Goal: Task Accomplishment & Management: Use online tool/utility

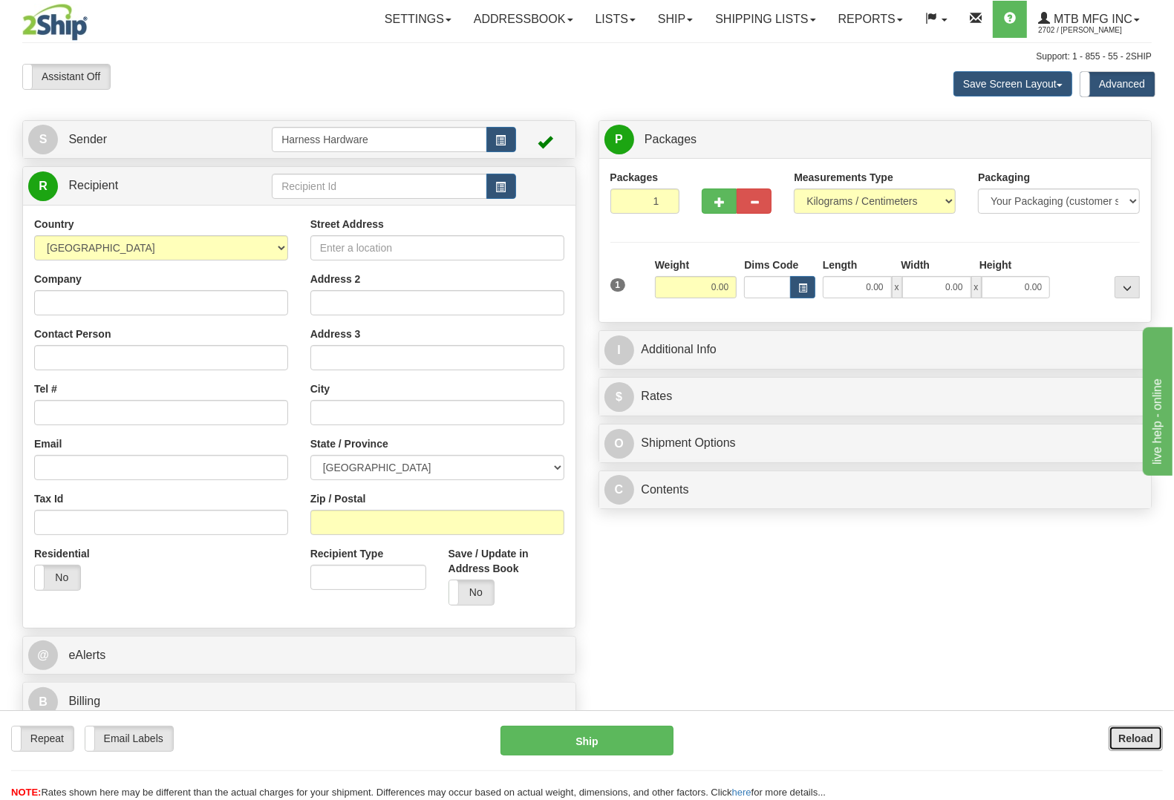
drag, startPoint x: 1117, startPoint y: 740, endPoint x: 381, endPoint y: 197, distance: 914.7
click at [1117, 739] on button "Reload" at bounding box center [1135, 738] width 54 height 25
click at [282, 192] on input "text" at bounding box center [379, 186] width 215 height 25
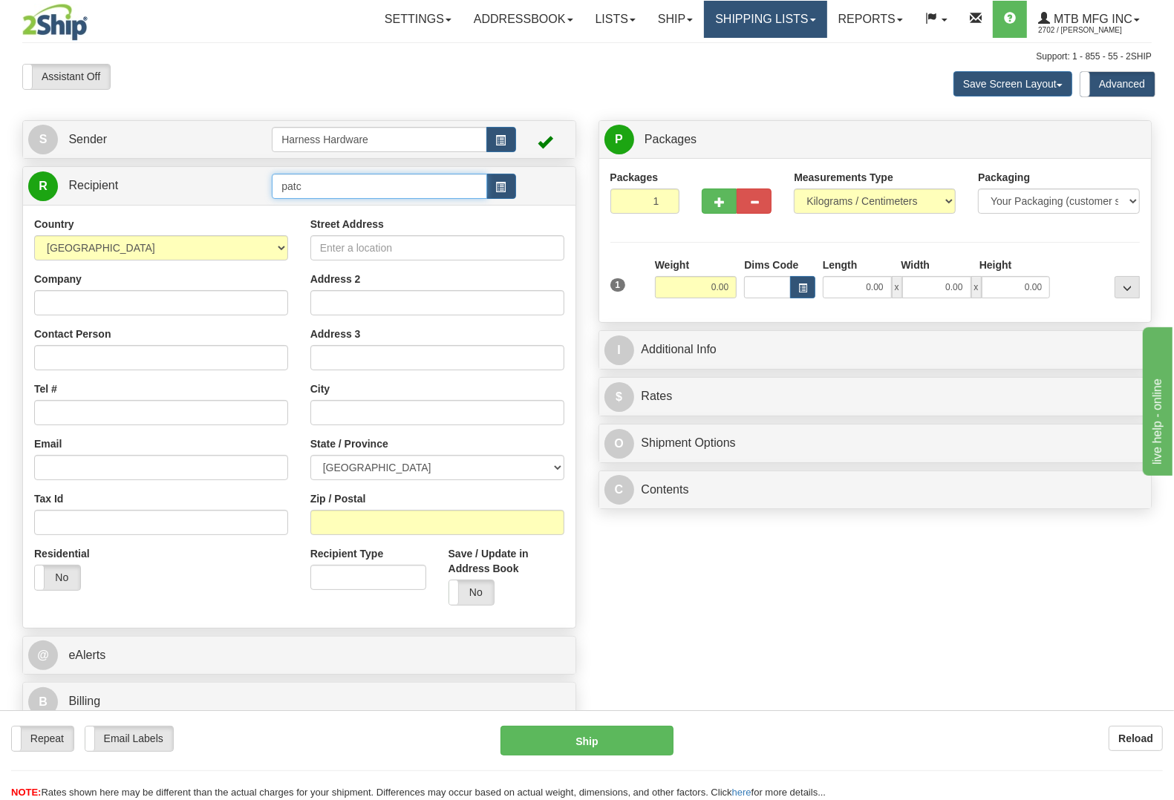
type input "patc"
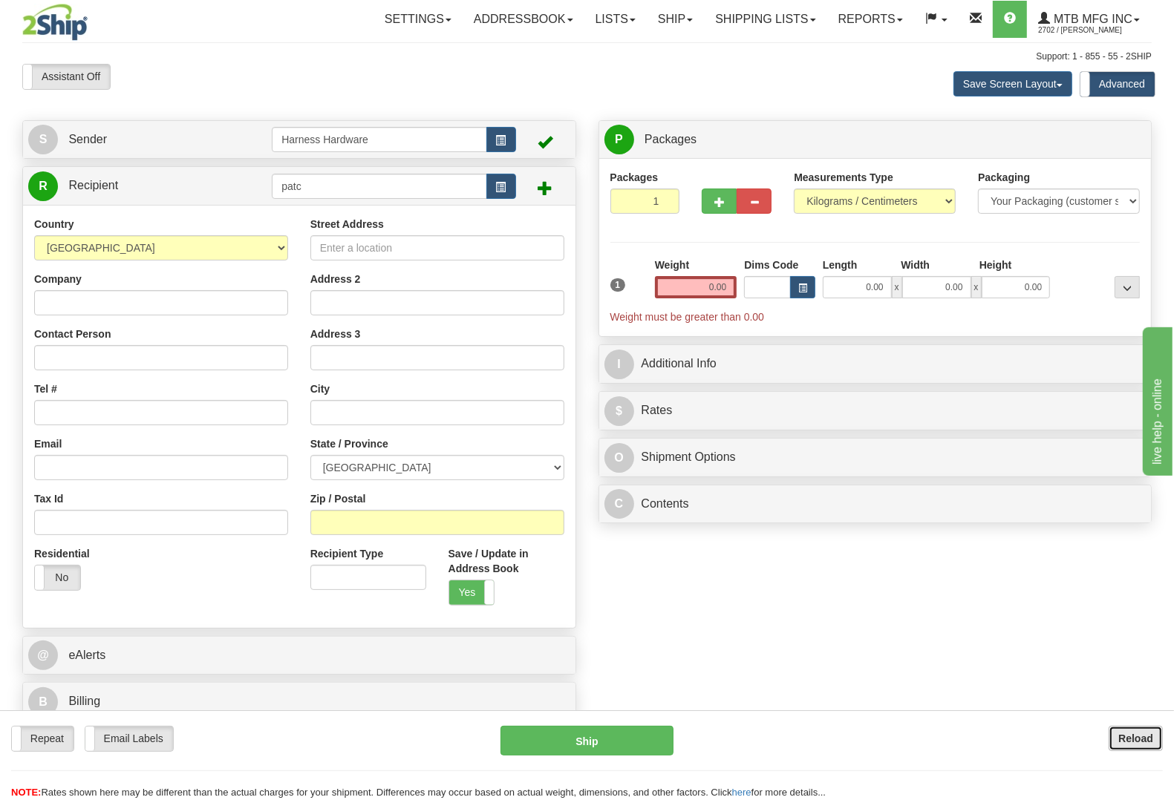
click at [1110, 739] on button "Reload" at bounding box center [1135, 738] width 54 height 25
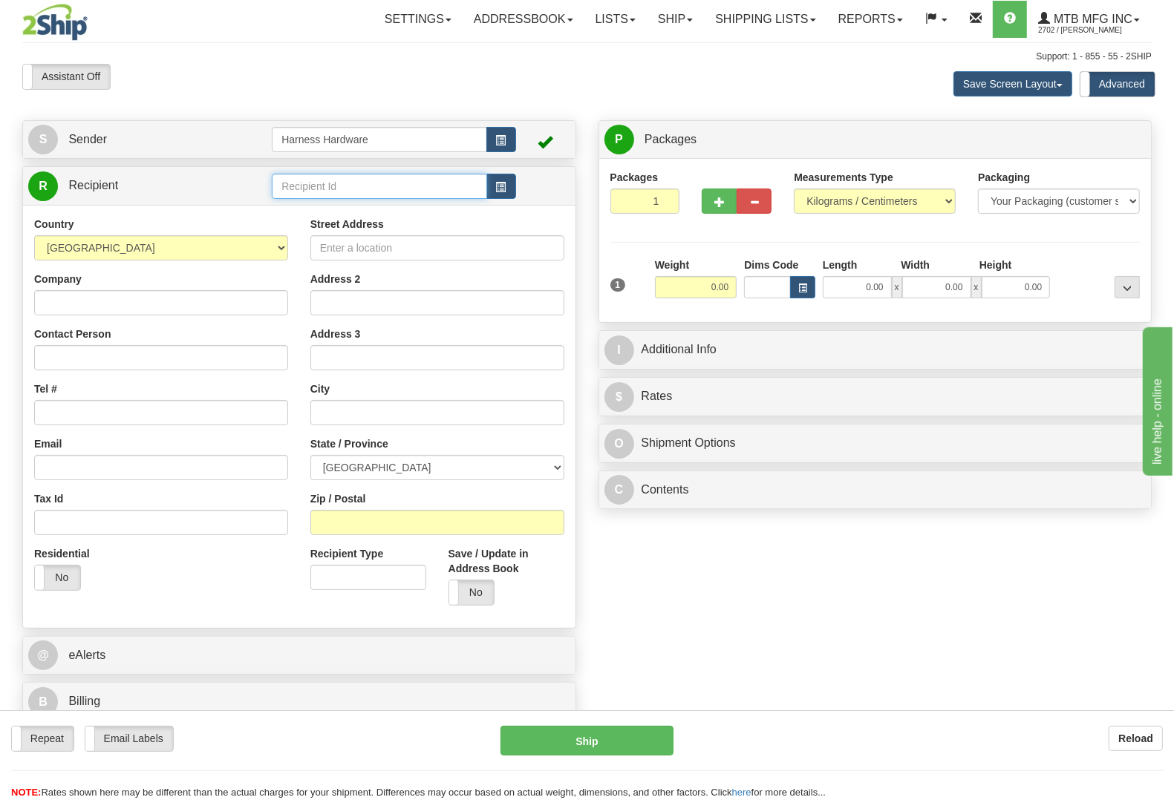
click at [305, 188] on input "text" at bounding box center [379, 186] width 215 height 25
type input "p"
click at [1119, 727] on button "Reload" at bounding box center [1135, 738] width 54 height 25
click at [305, 183] on input "text" at bounding box center [379, 186] width 215 height 25
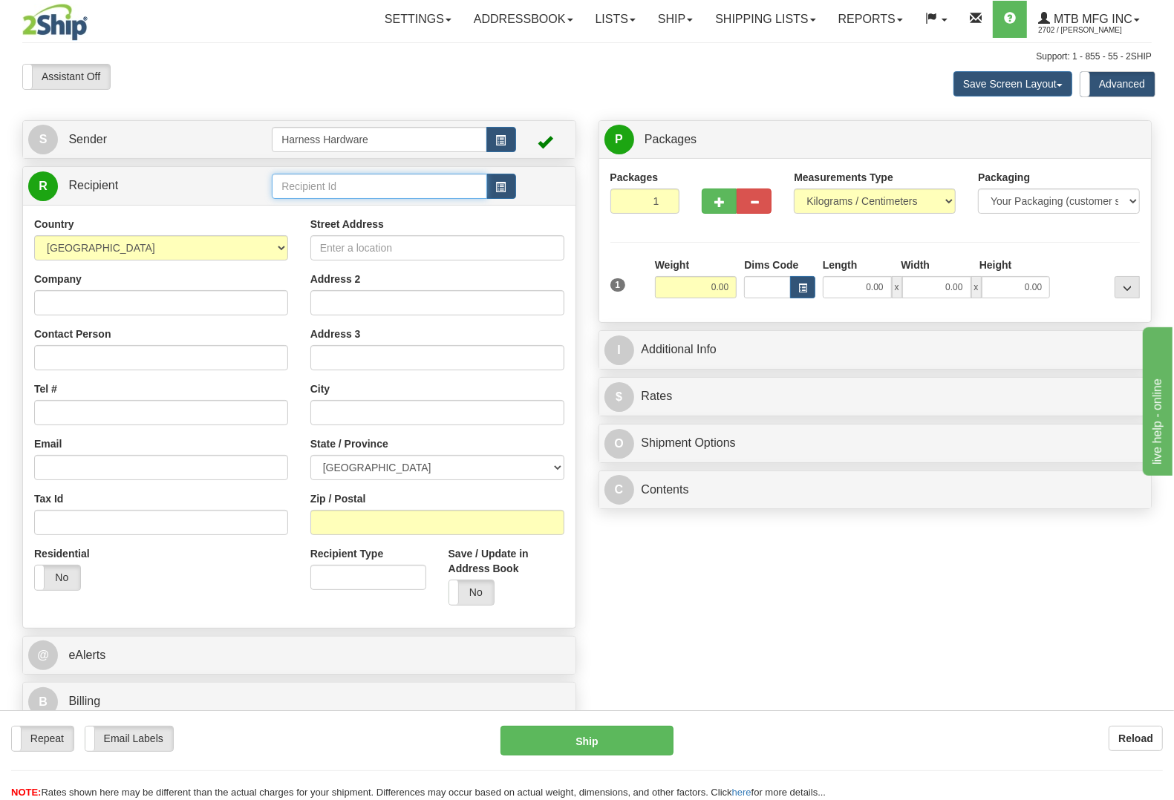
click at [305, 183] on input "text" at bounding box center [379, 186] width 215 height 25
type input "PATC"
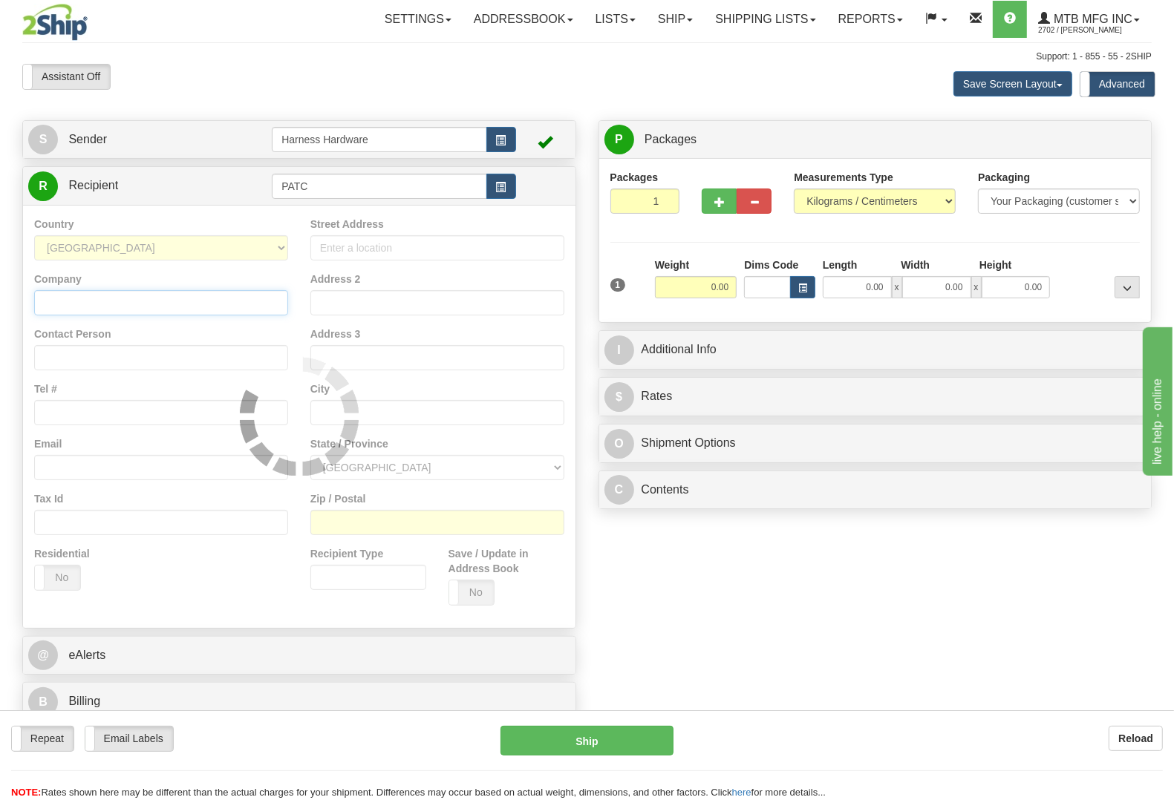
click at [139, 304] on input "Company" at bounding box center [161, 302] width 254 height 25
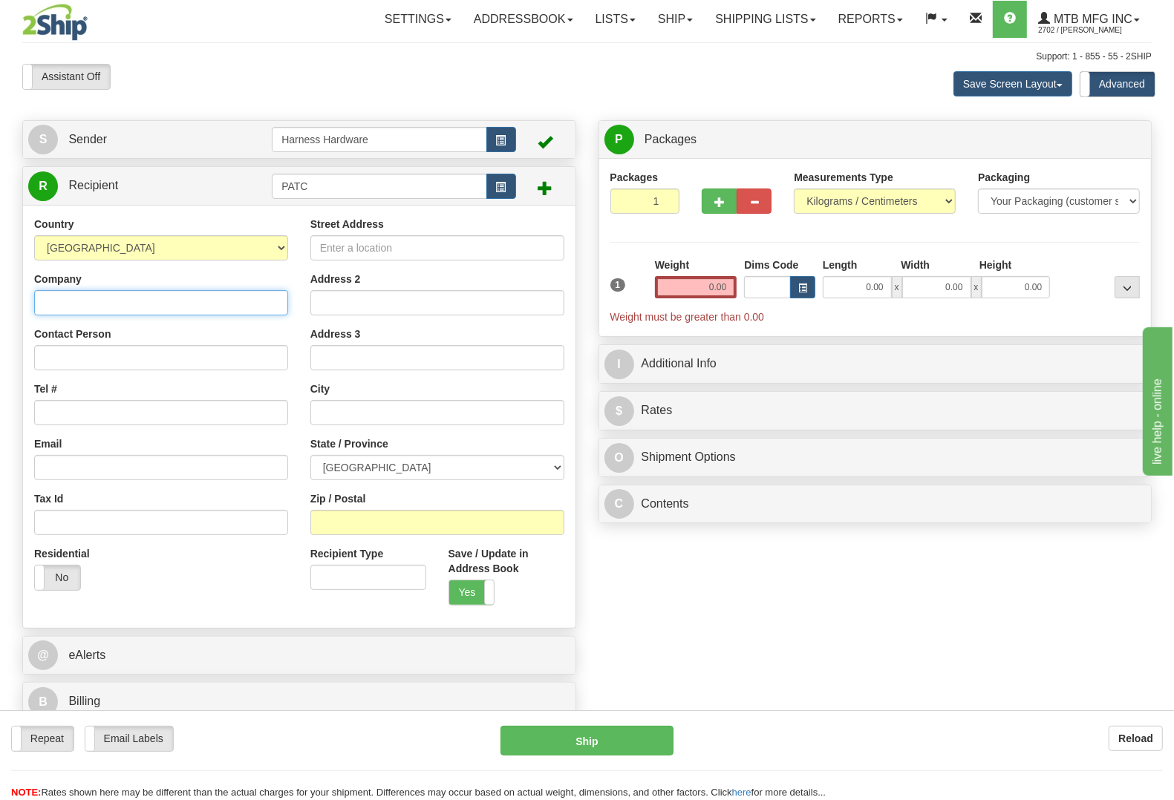
paste input "Patterson Construction Co."
type input "Patterson Construction Co."
paste input "Patterson Construction Co."
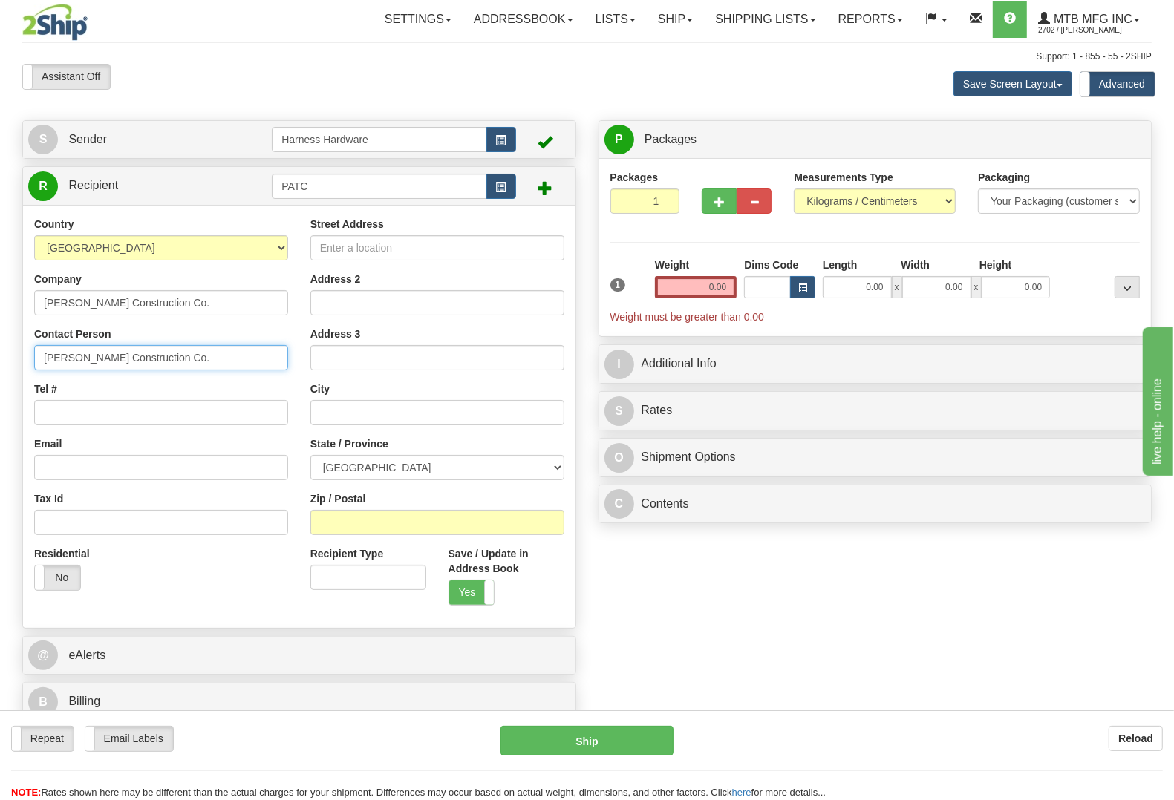
type input "Patterson Construction Co."
drag, startPoint x: 732, startPoint y: 589, endPoint x: 710, endPoint y: 580, distance: 23.7
click at [730, 590] on div "S Sender Harness Hardware" at bounding box center [586, 424] width 1151 height 609
click at [115, 252] on select "AFGHANISTAN ALAND ISLANDS ALBANIA ALGERIA AMERICAN SAMOA ANDORRA ANGOLA ANGUILL…" at bounding box center [161, 247] width 254 height 25
select select "US"
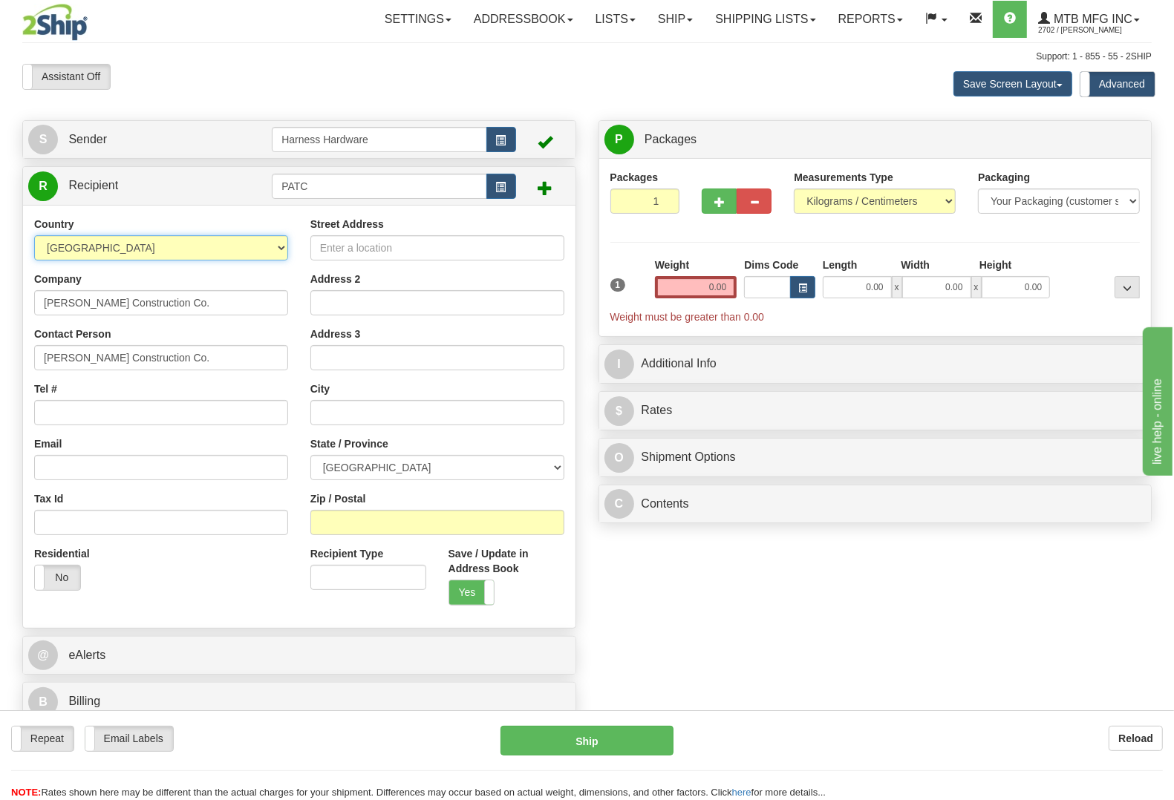
click at [34, 236] on select "AFGHANISTAN ALAND ISLANDS ALBANIA ALGERIA AMERICAN SAMOA ANDORRA ANGOLA ANGUILL…" at bounding box center [161, 247] width 254 height 25
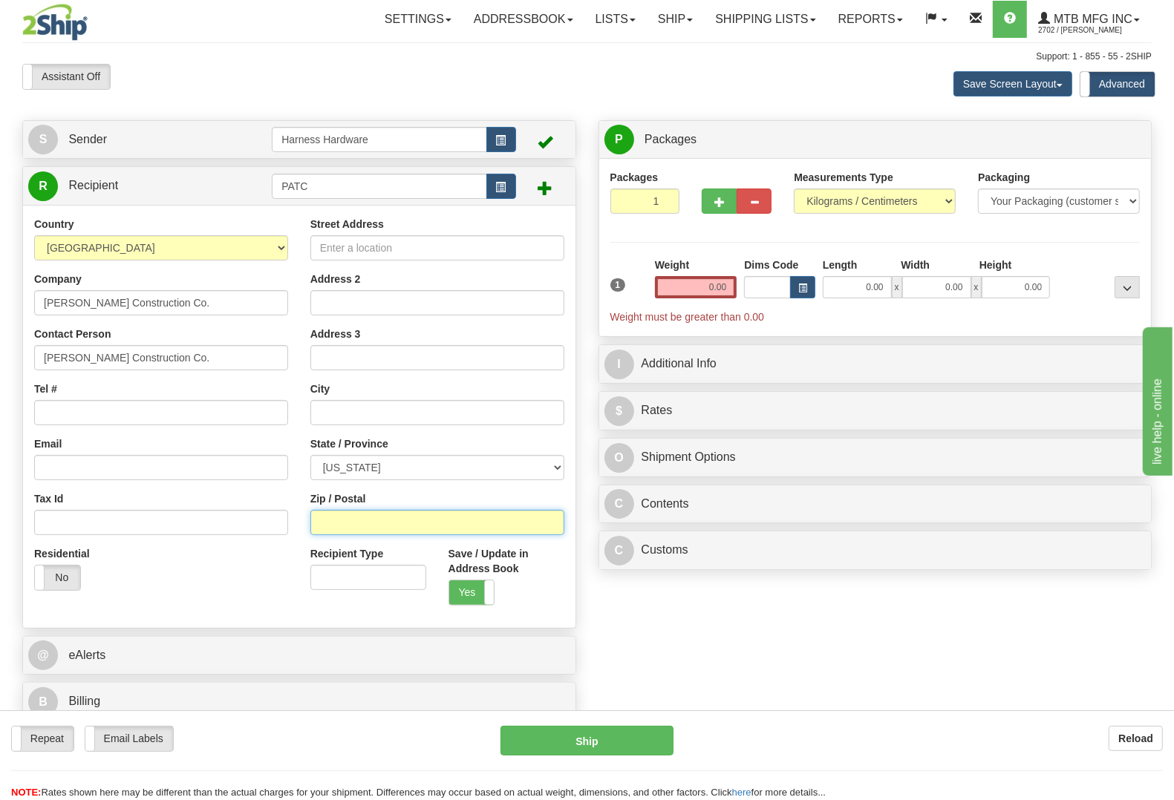
paste input "22407"
type input "22407"
click at [655, 629] on div "S Sender Harness Hardware" at bounding box center [586, 424] width 1151 height 609
type input "FREDERICKSBURG"
select select "VA"
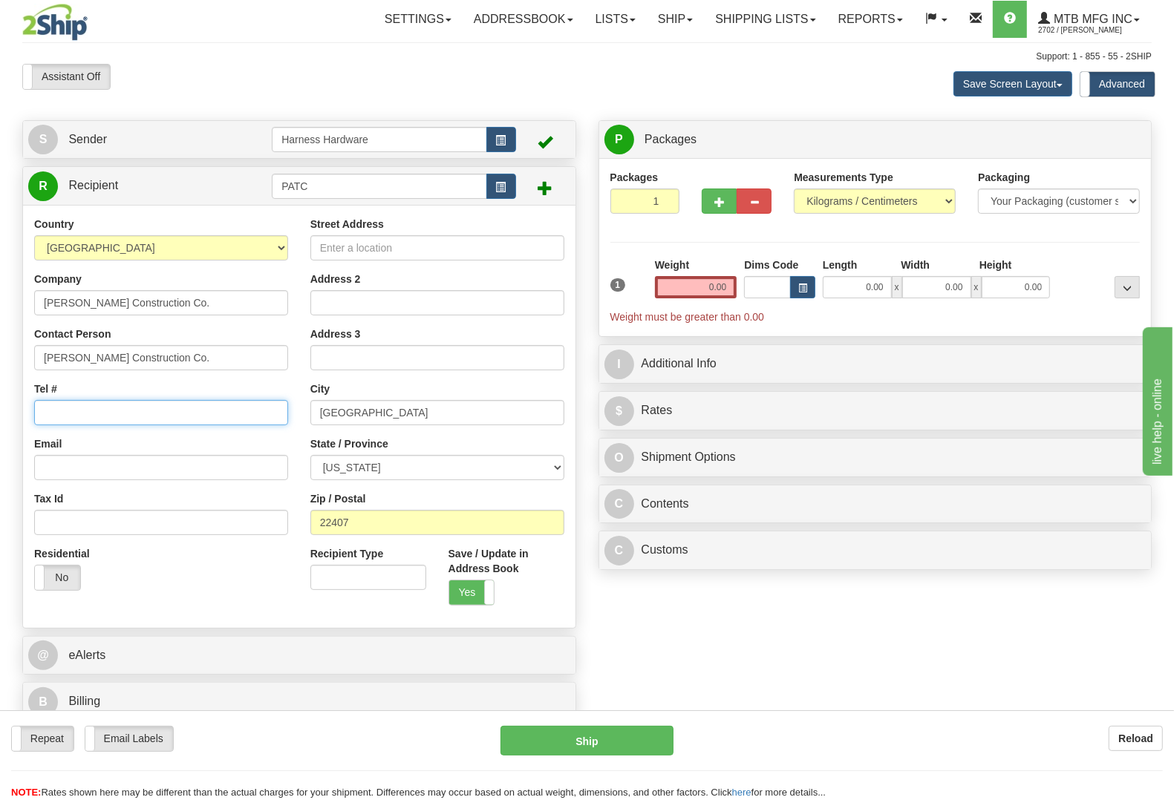
paste input "(224) 659 0334"
type input "(224) 659 0334"
click at [625, 632] on div "S Sender Harness Hardware" at bounding box center [586, 424] width 1151 height 609
paste input "4806 Plank Rd."
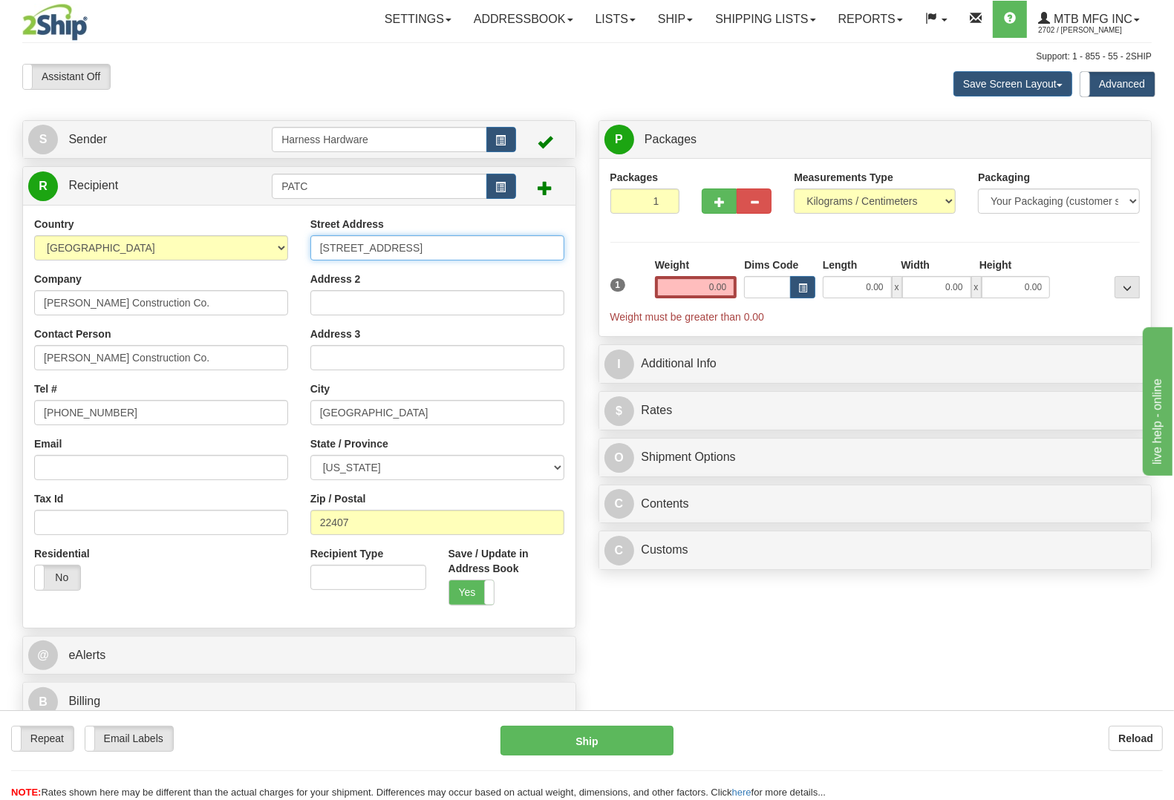
type input "4806 Plank Rd."
click at [683, 641] on div "S Sender Harness Hardware" at bounding box center [586, 424] width 1151 height 609
click at [665, 286] on input "0.00" at bounding box center [696, 287] width 82 height 22
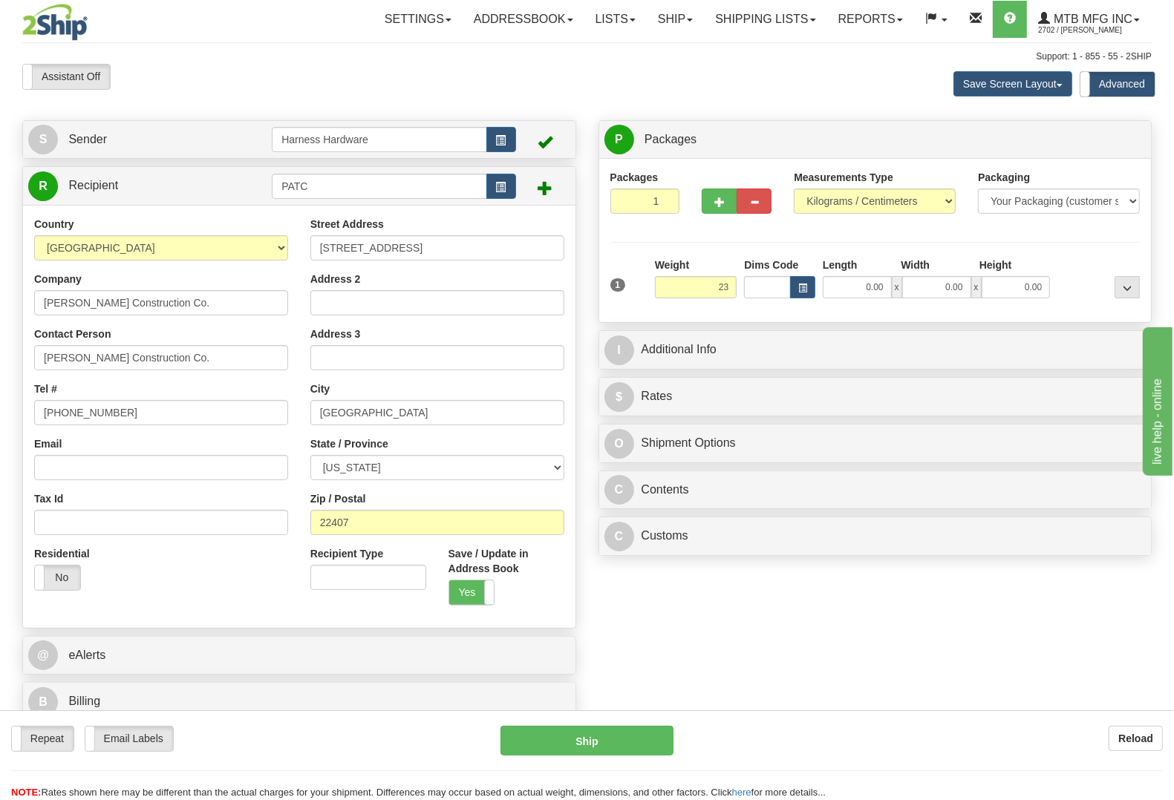
type input "23.00"
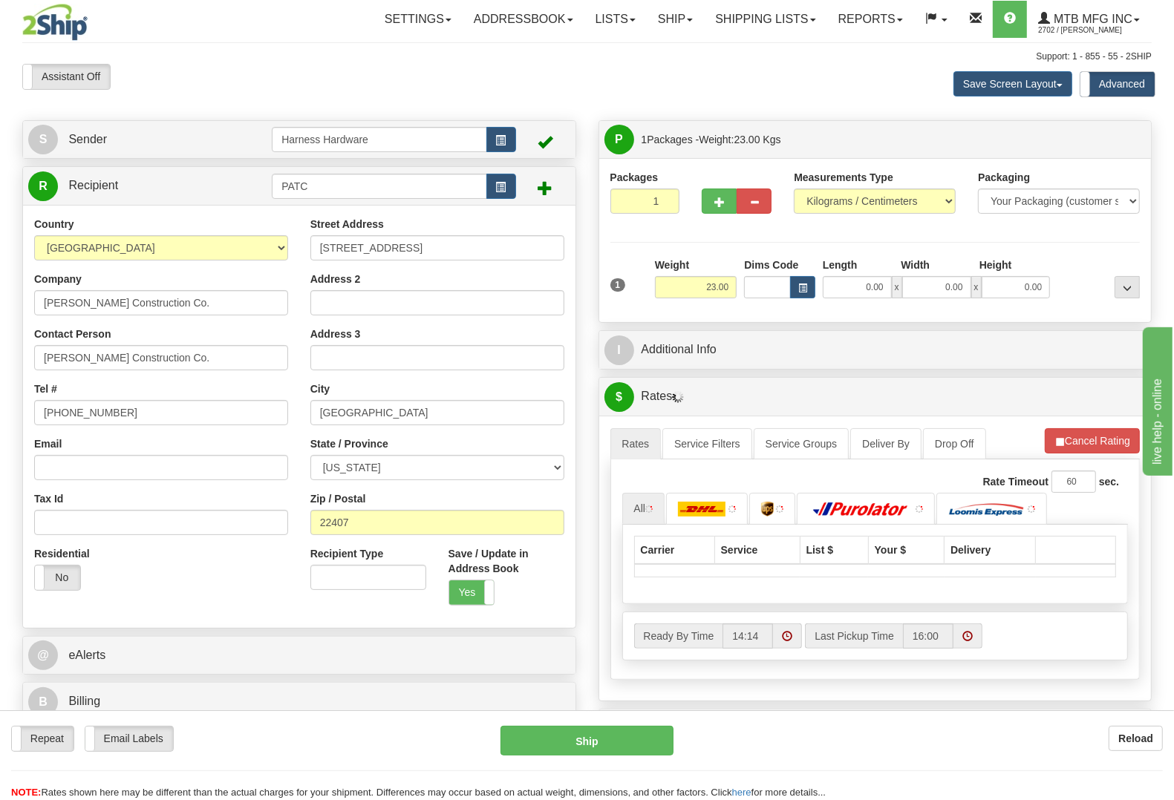
click at [1070, 262] on div at bounding box center [1098, 278] width 90 height 41
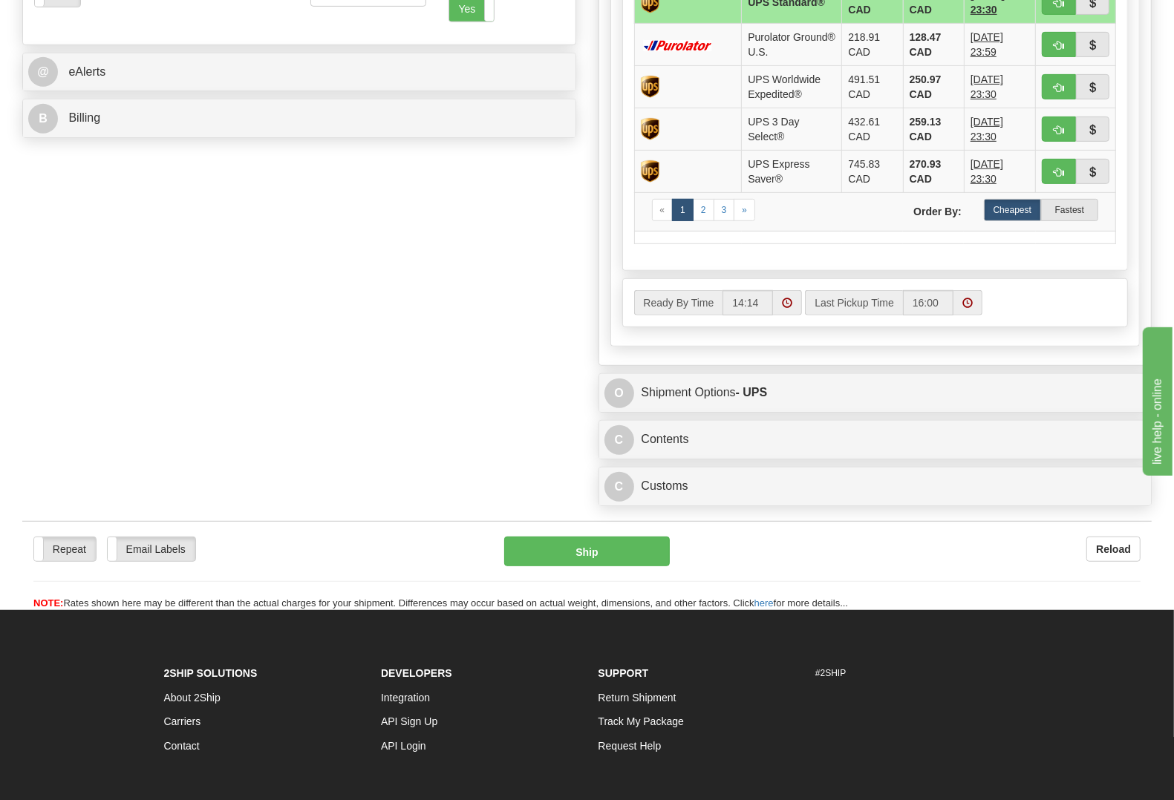
scroll to position [649, 0]
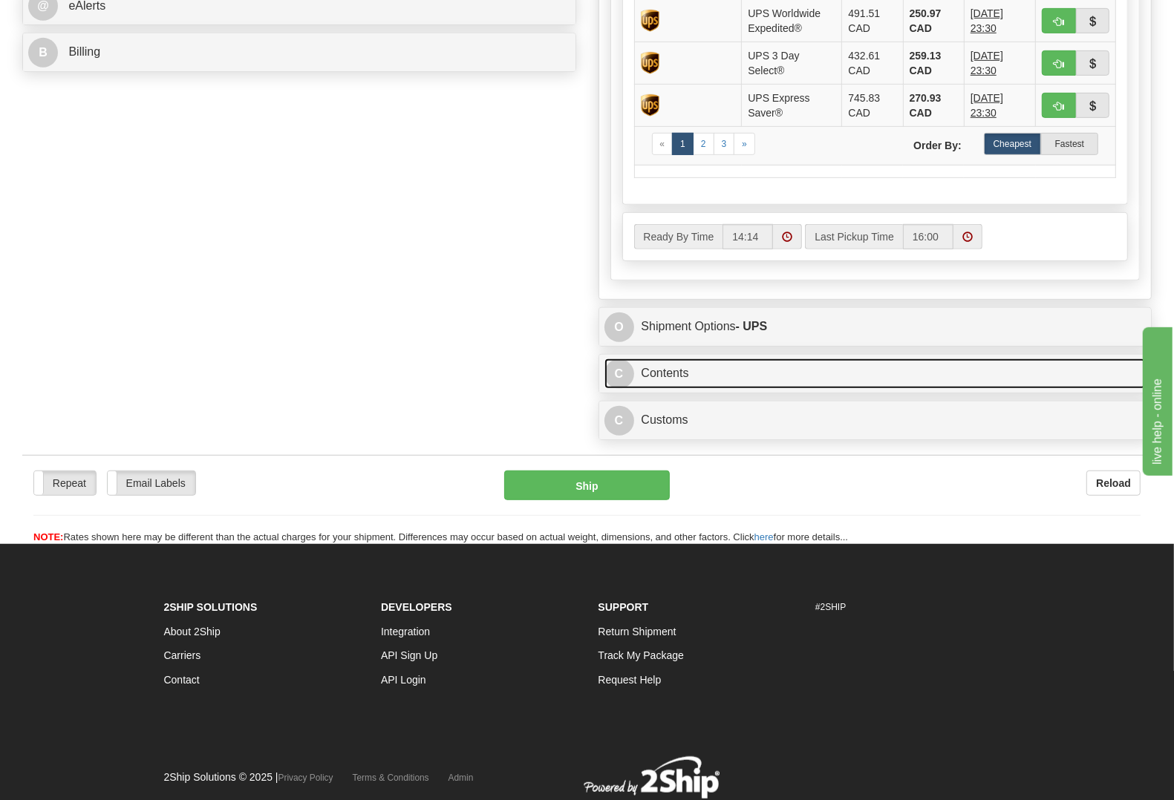
click at [661, 380] on link "C Contents" at bounding box center [875, 374] width 542 height 30
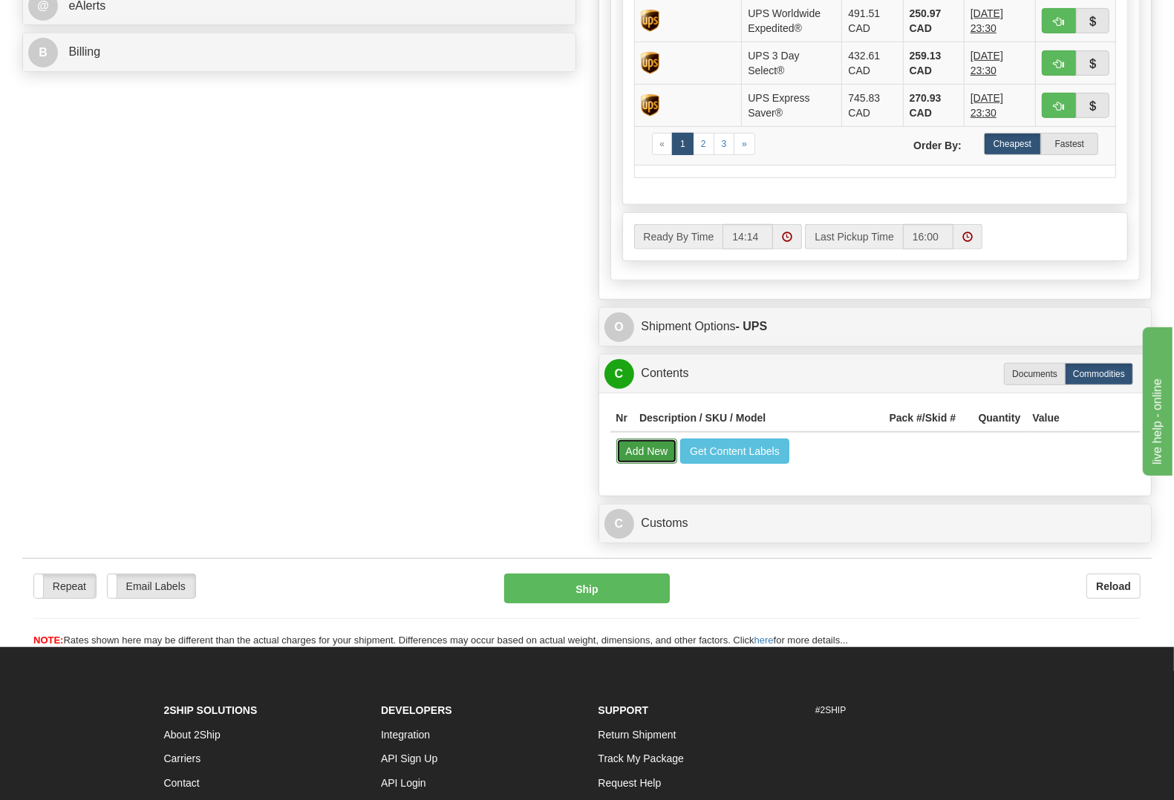
click at [636, 449] on button "Add New" at bounding box center [647, 451] width 62 height 25
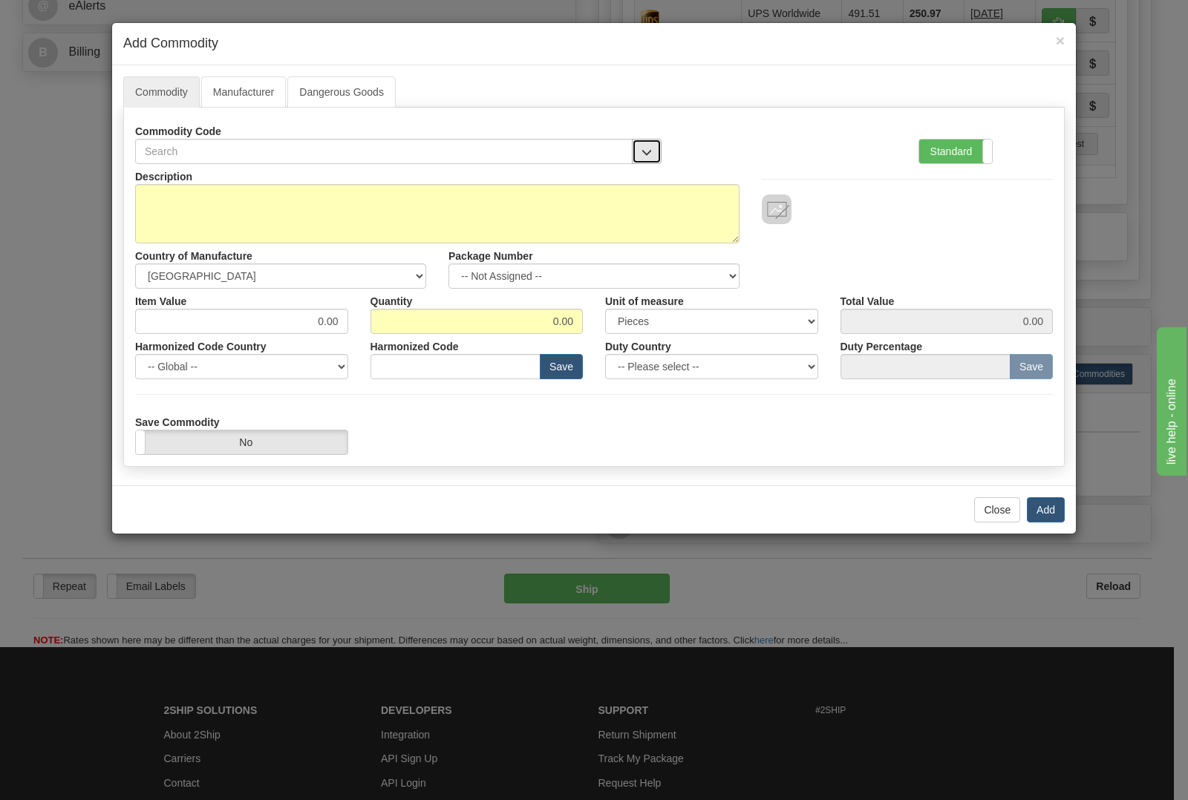
click at [655, 157] on button "button" at bounding box center [647, 151] width 30 height 25
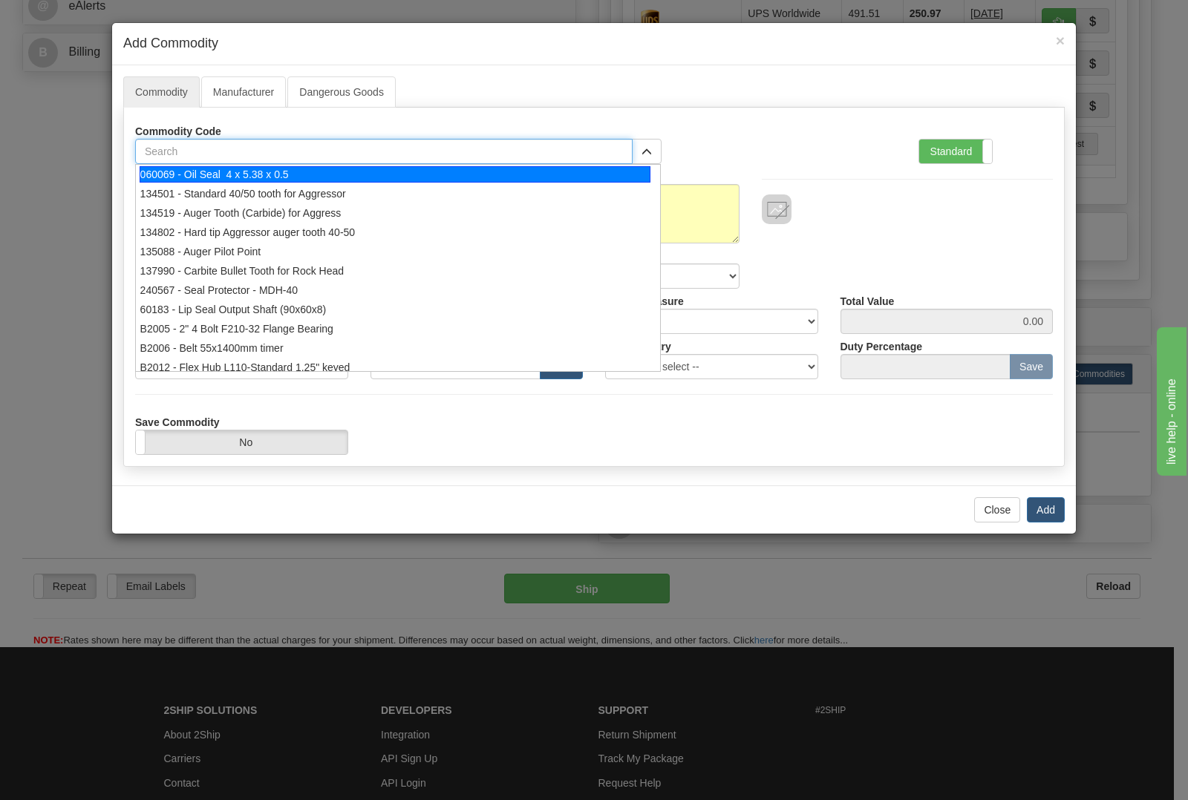
click at [410, 143] on input "text" at bounding box center [383, 151] width 497 height 25
type input "1774"
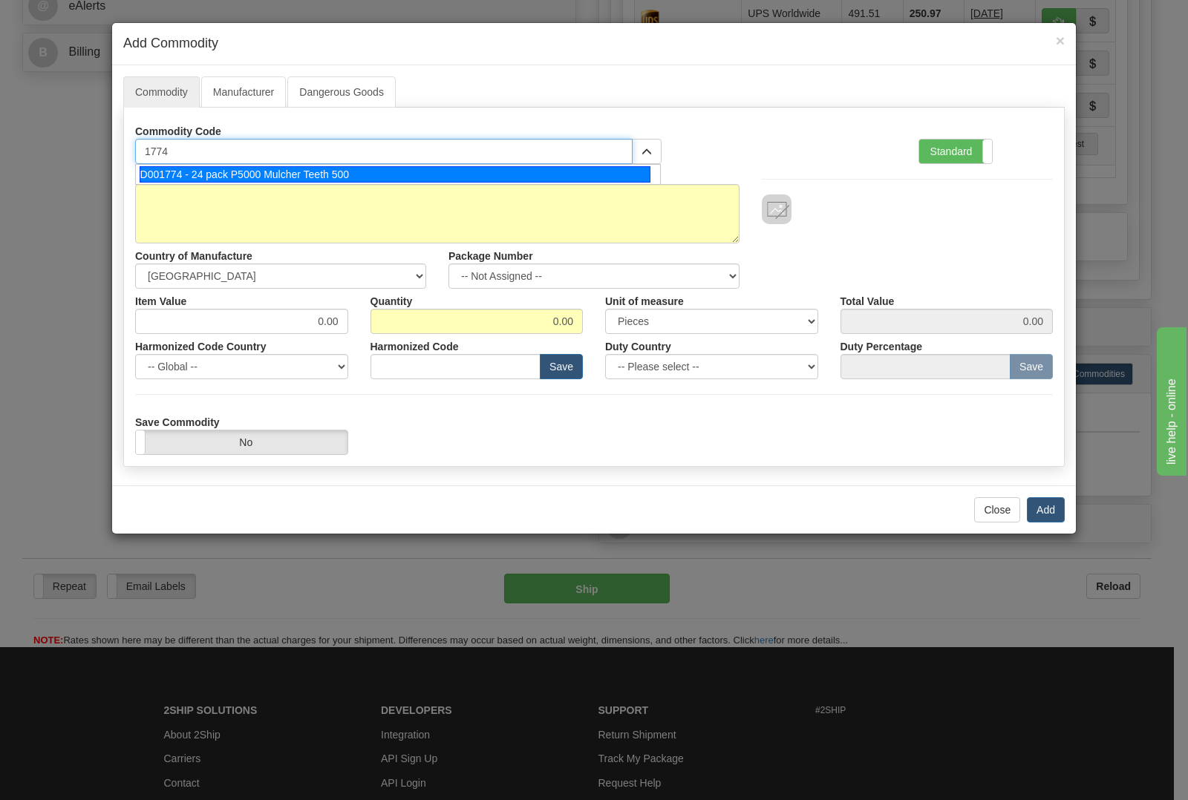
click at [379, 174] on div "D001774 - 24 pack P5000 Mulcher Teeth 500" at bounding box center [395, 174] width 511 height 16
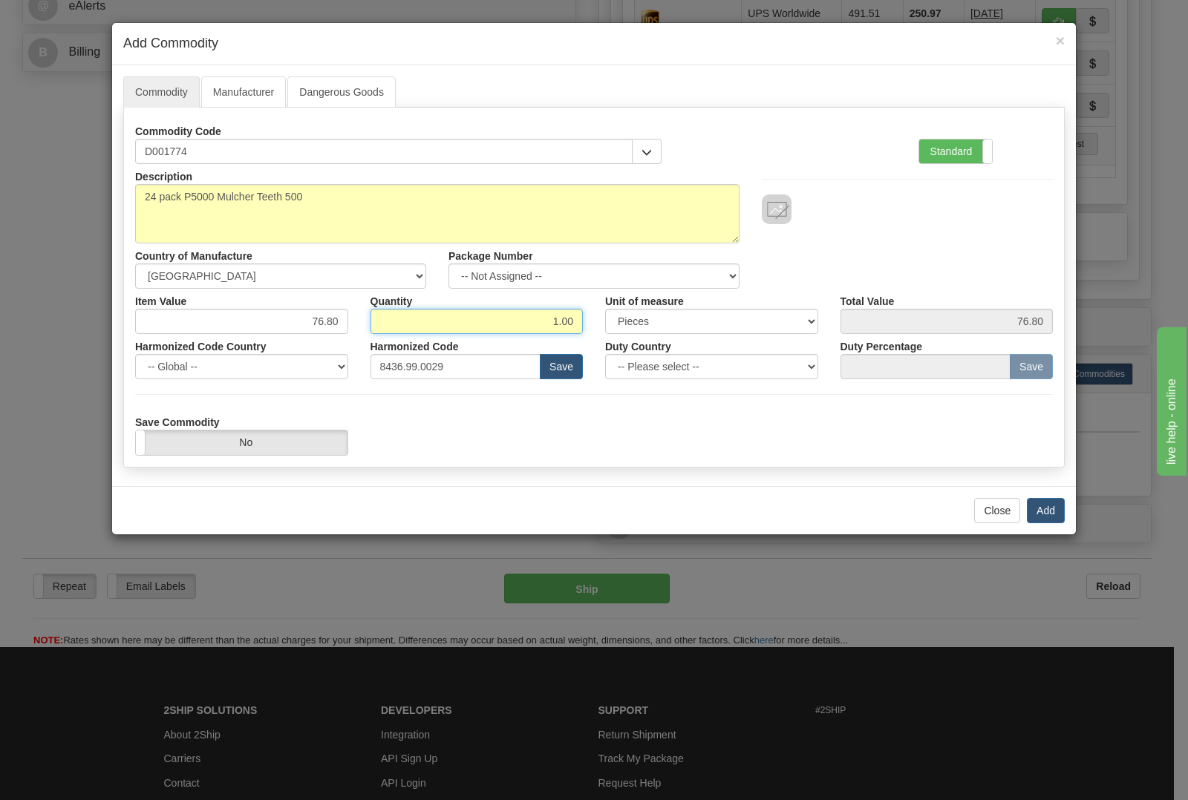
click at [575, 327] on input "1.00" at bounding box center [476, 321] width 213 height 25
type input "1"
type input "5"
type input "384.00"
drag, startPoint x: 1033, startPoint y: 508, endPoint x: 1030, endPoint y: 517, distance: 9.0
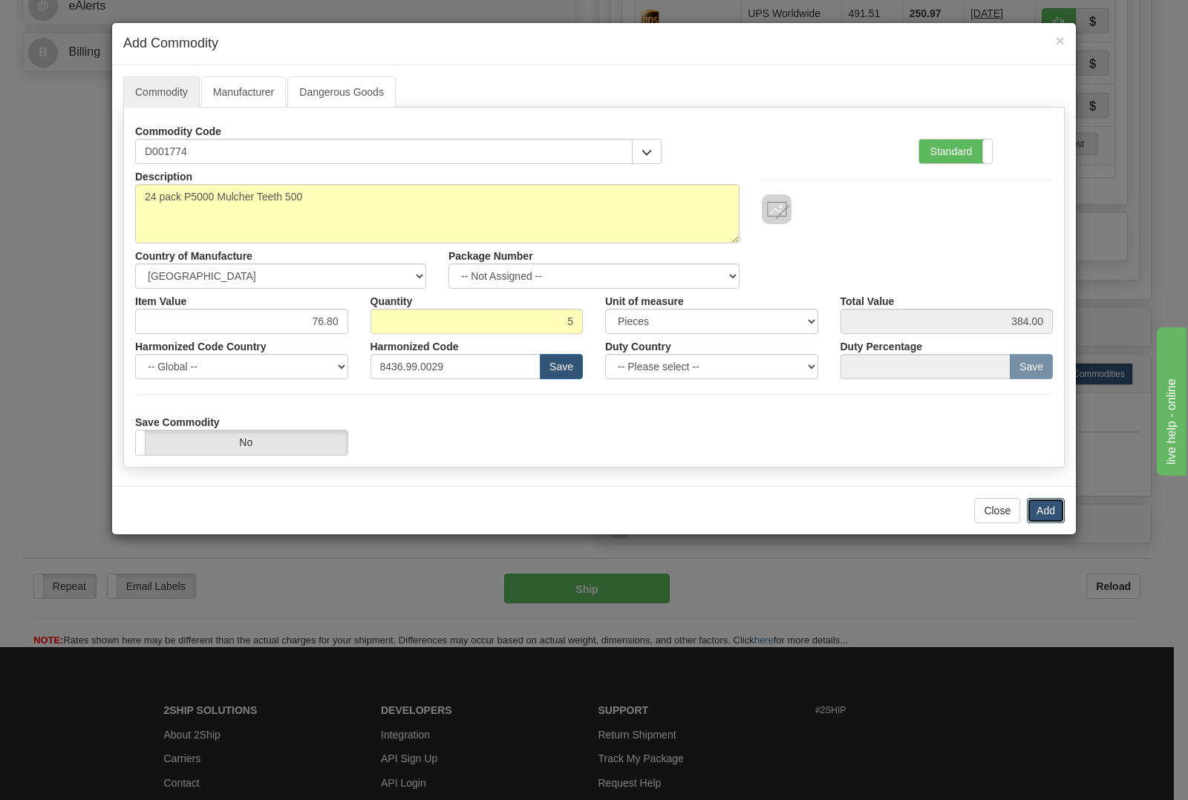
click at [1034, 507] on button "Add" at bounding box center [1046, 510] width 38 height 25
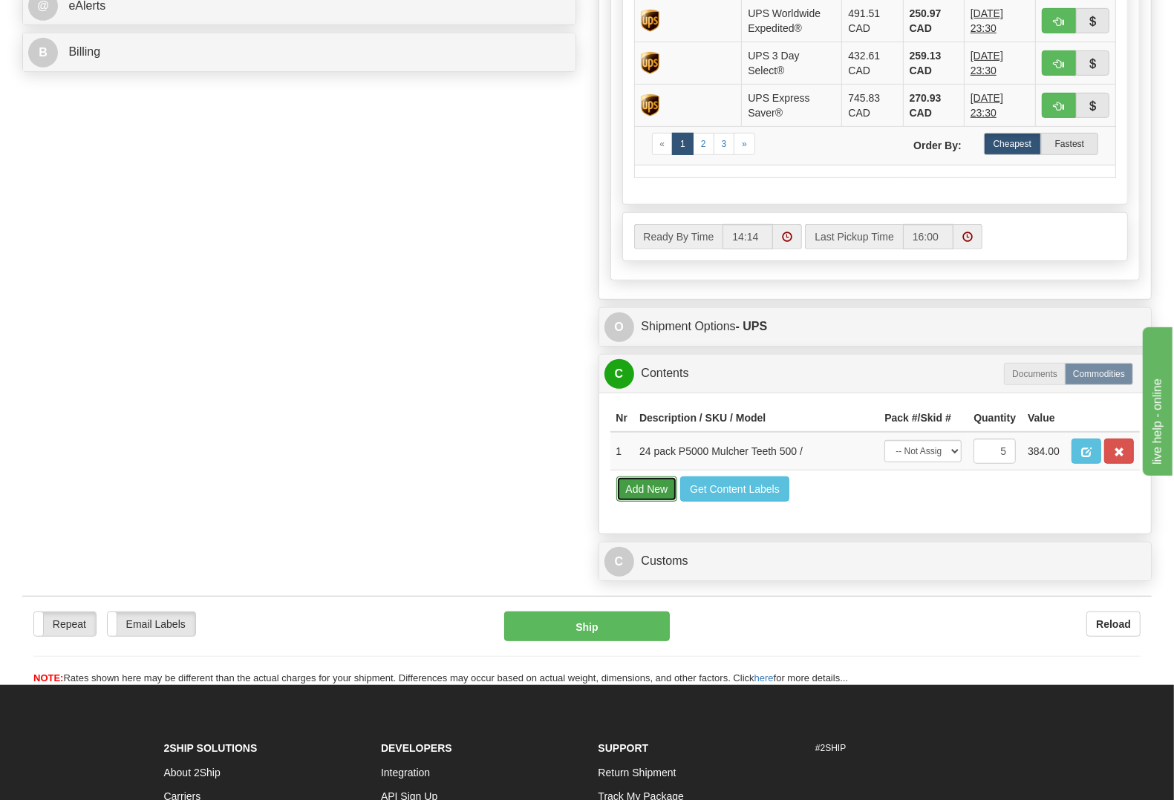
click at [667, 502] on button "Add New" at bounding box center [647, 489] width 62 height 25
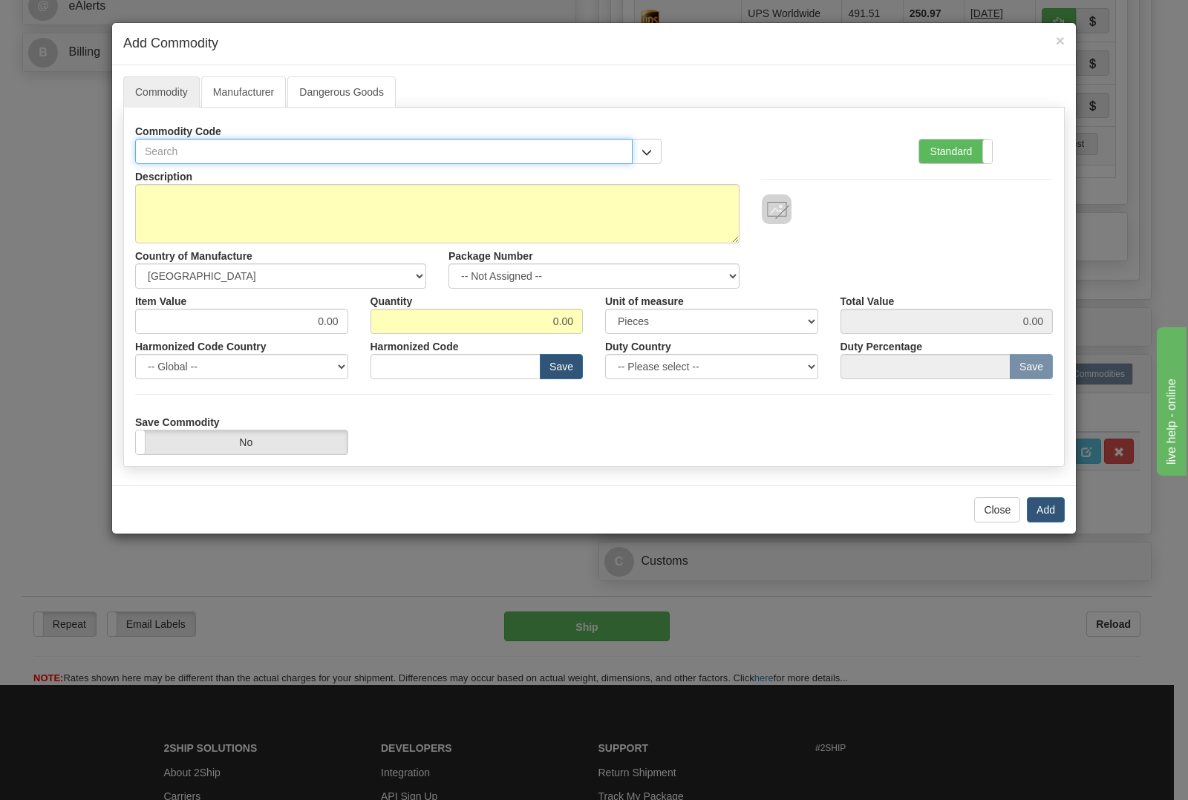
click at [355, 158] on input "text" at bounding box center [383, 151] width 497 height 25
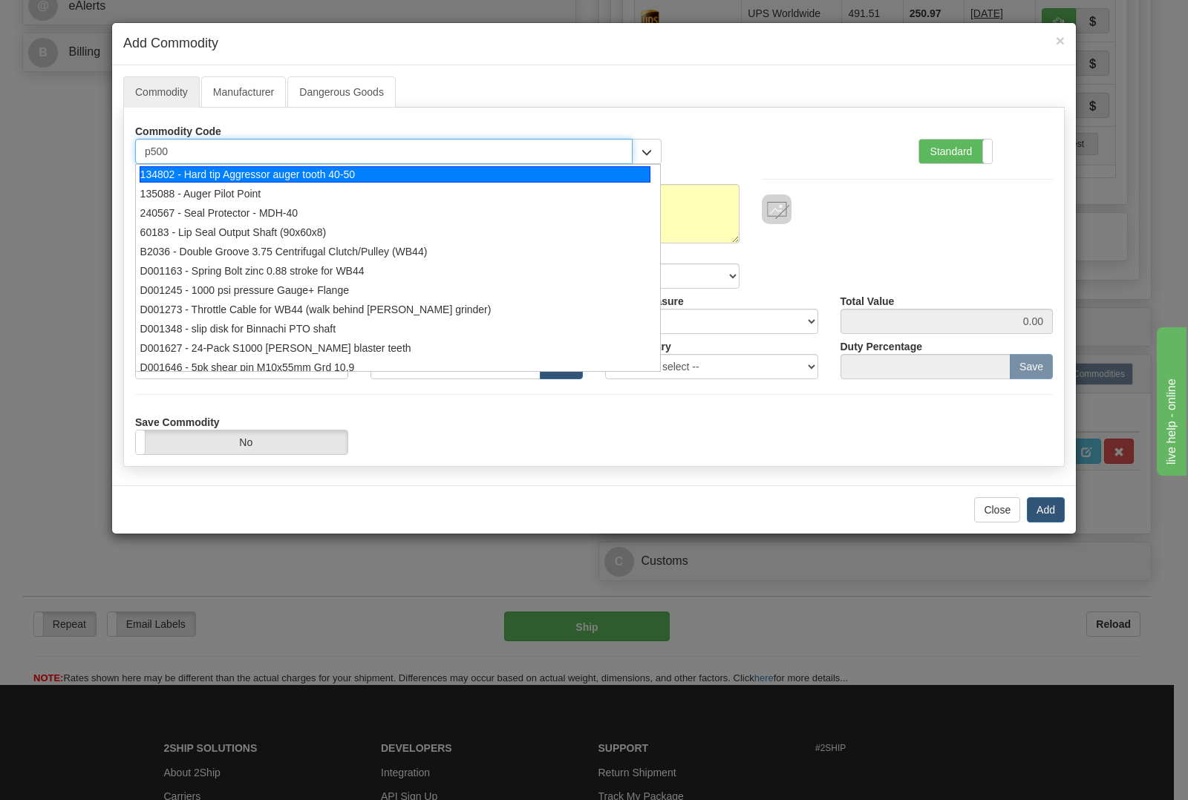
type input "p5000"
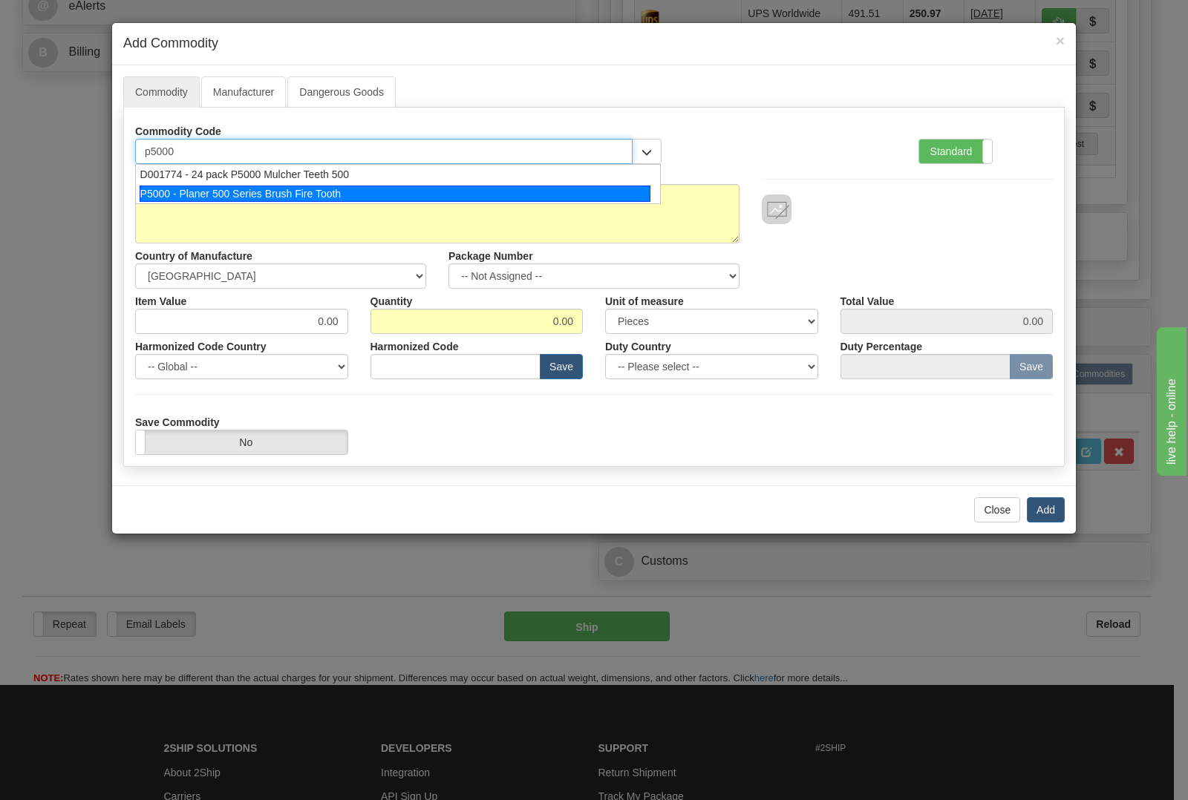
click at [338, 189] on div "P5000 - Planer 500 Series Brush Fire Tooth" at bounding box center [395, 194] width 511 height 16
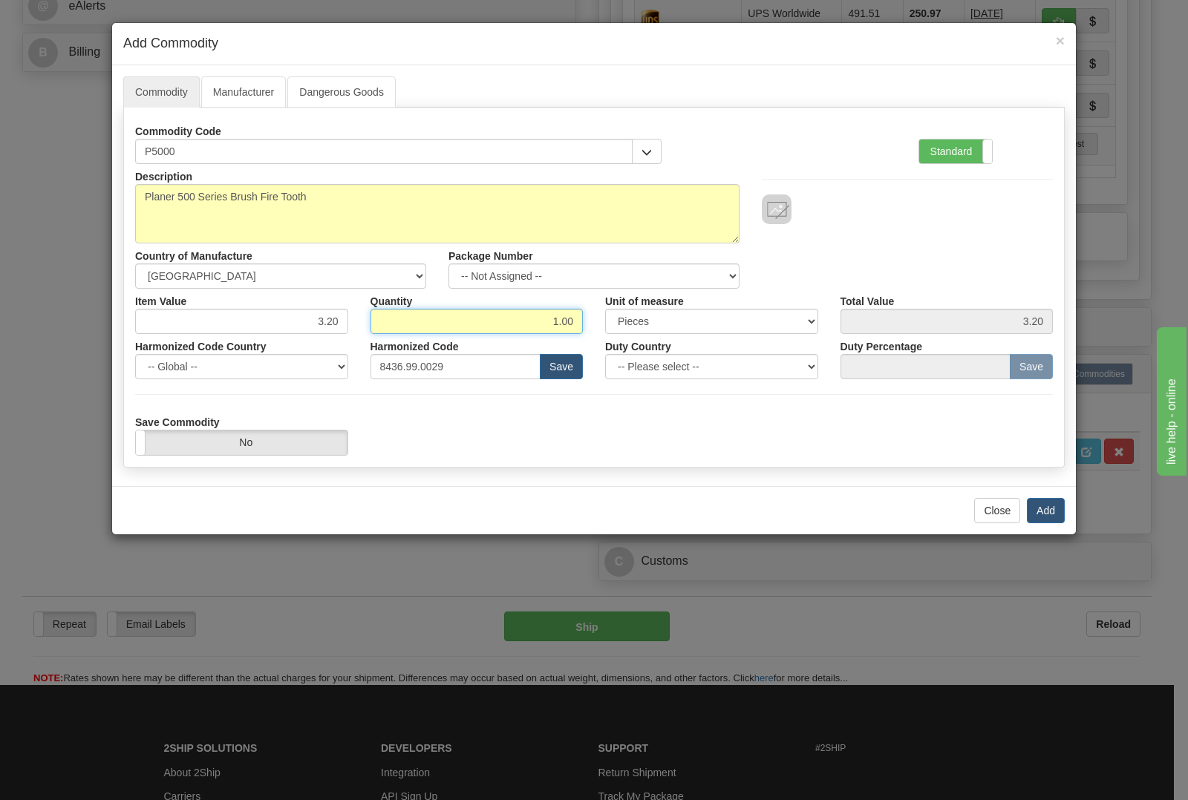
click at [580, 323] on input "1.00" at bounding box center [476, 321] width 213 height 25
type input "1"
type input "6"
type input "19.20"
click at [1033, 516] on button "Add" at bounding box center [1046, 510] width 38 height 25
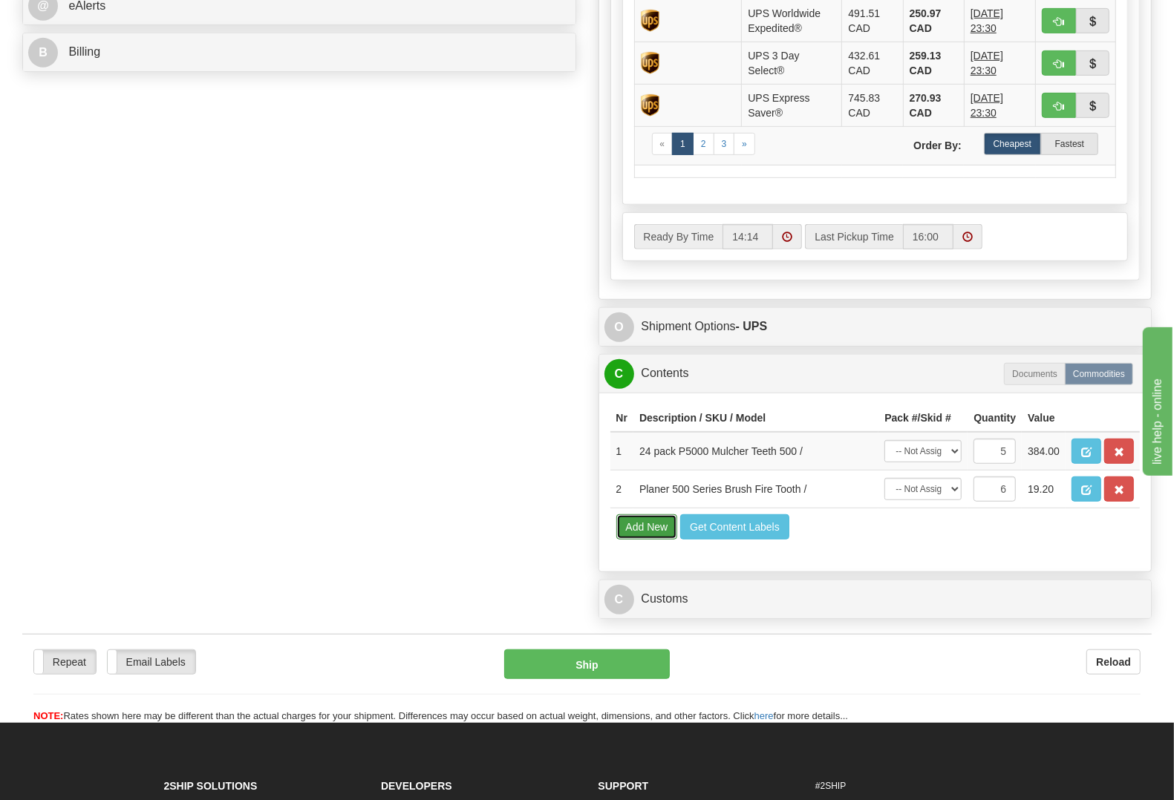
click at [675, 540] on button "Add New" at bounding box center [647, 526] width 62 height 25
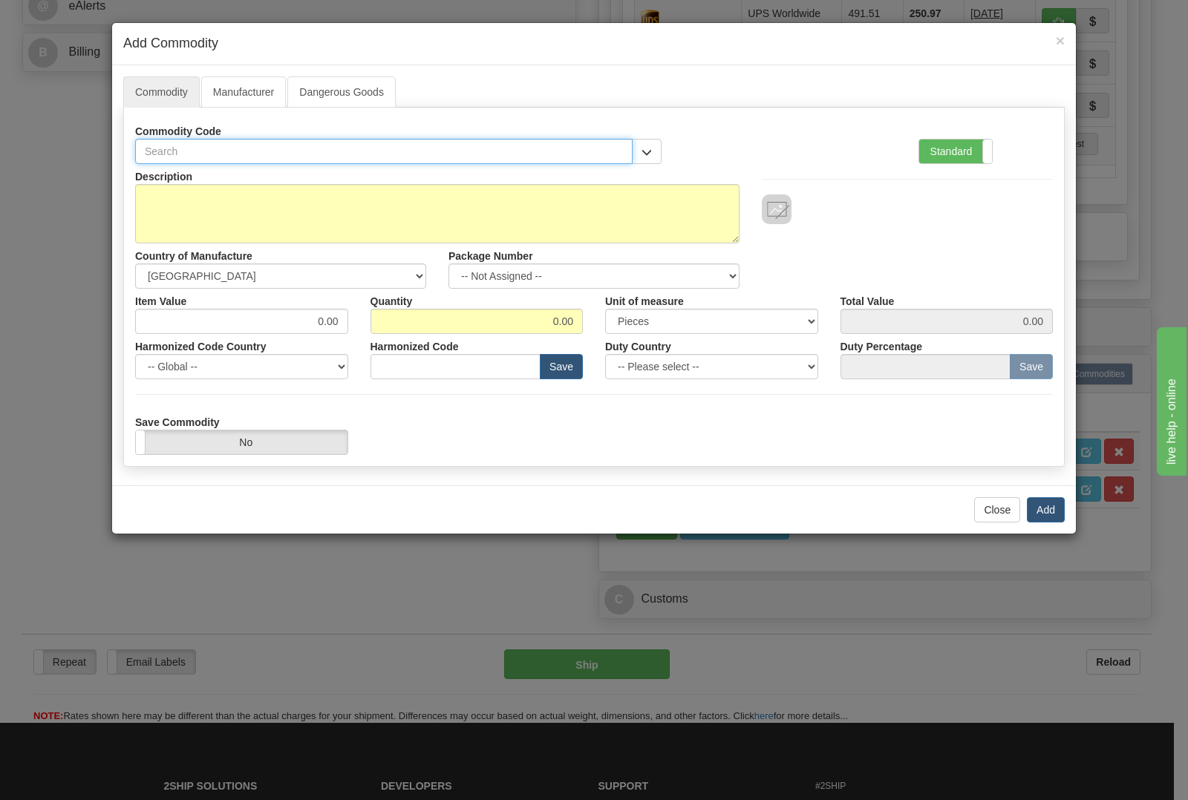
click at [261, 147] on input "text" at bounding box center [383, 151] width 497 height 25
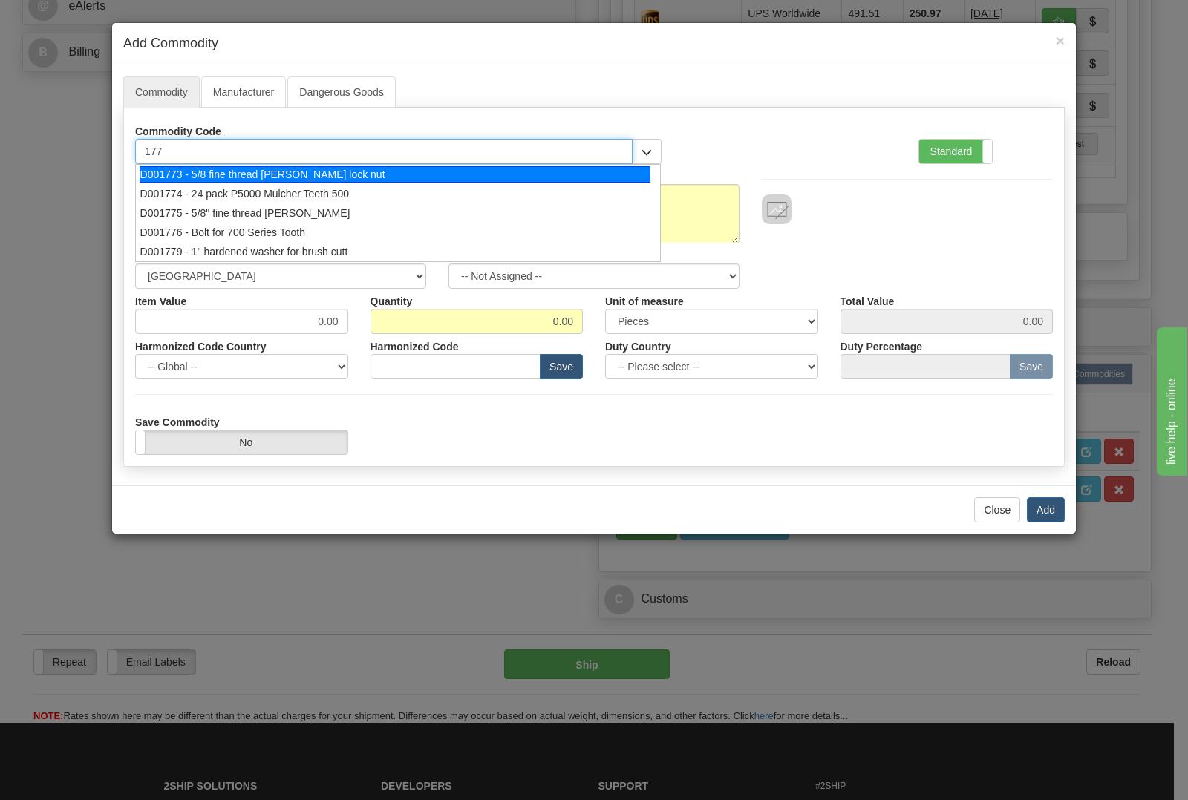
type input "1773"
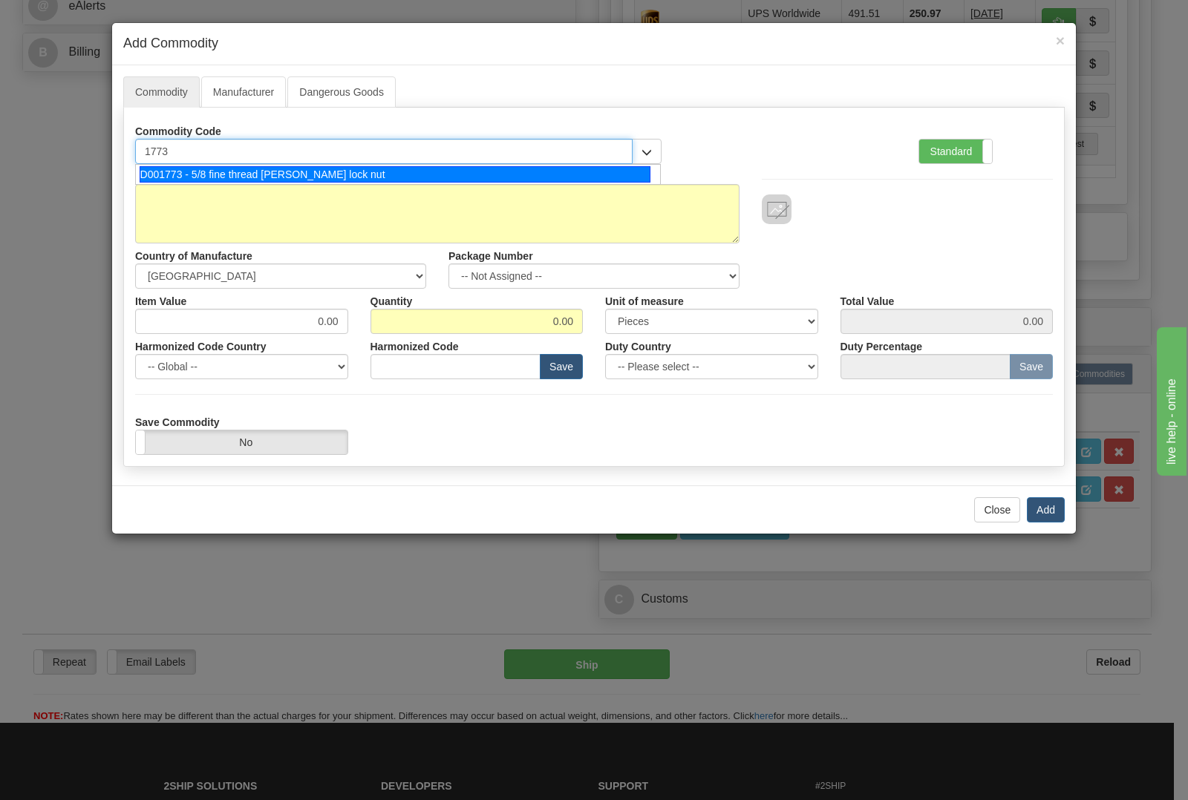
click at [253, 173] on div "D001773 - 5/8 fine thread stover lock nut" at bounding box center [395, 174] width 511 height 16
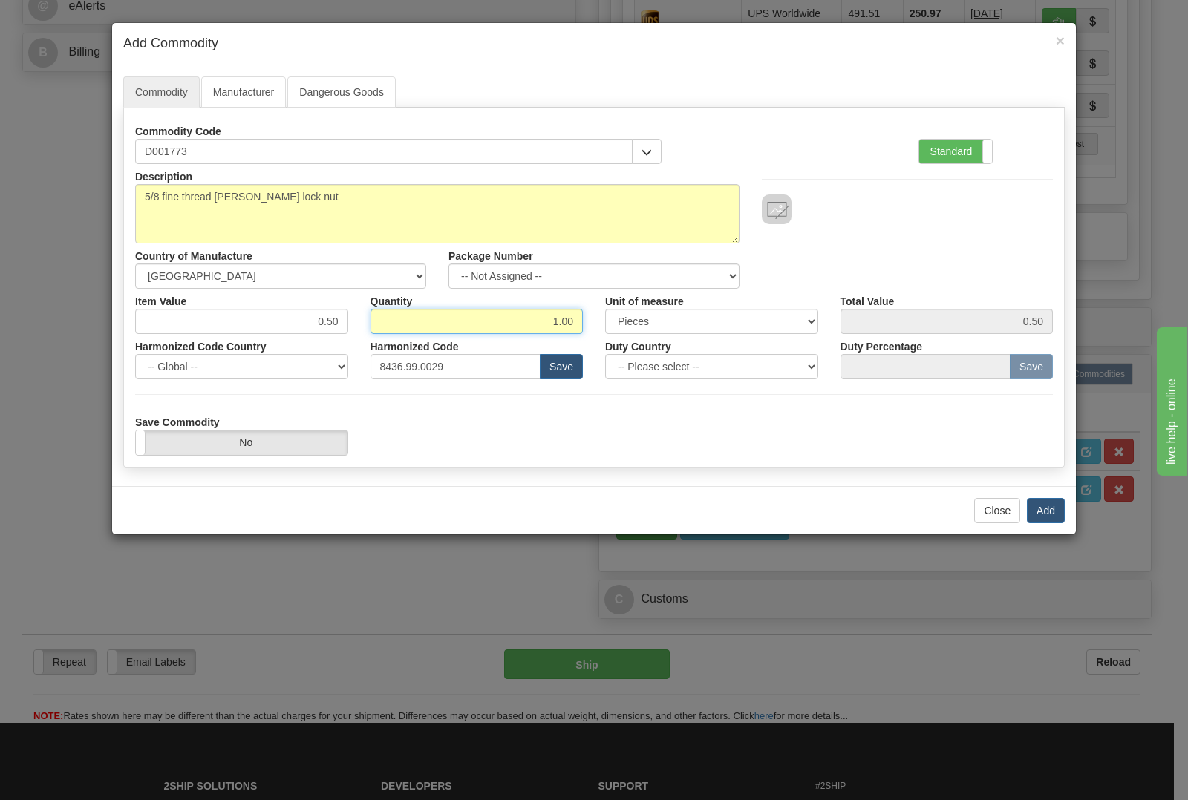
click at [576, 328] on input "1.00" at bounding box center [476, 321] width 213 height 25
type input "126"
type input "63.00"
click at [1035, 513] on button "Add" at bounding box center [1046, 510] width 38 height 25
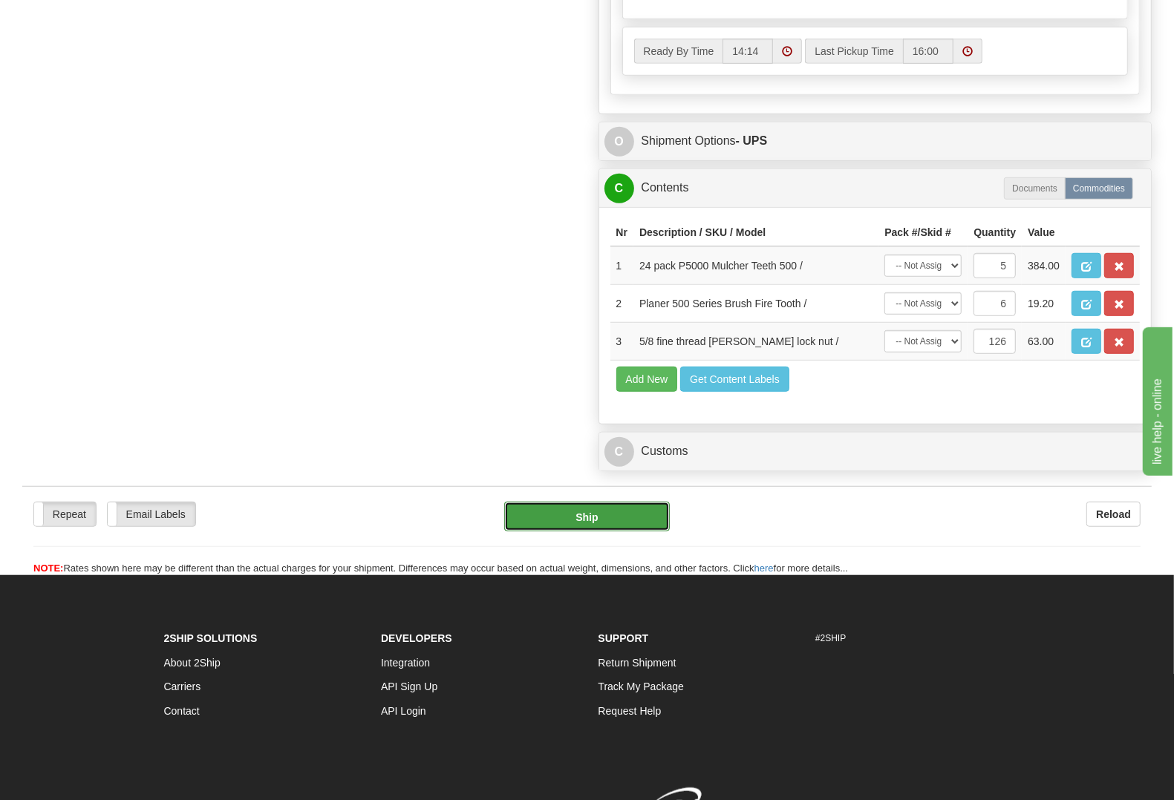
click at [643, 531] on button "Ship" at bounding box center [587, 517] width 166 height 30
type input "11"
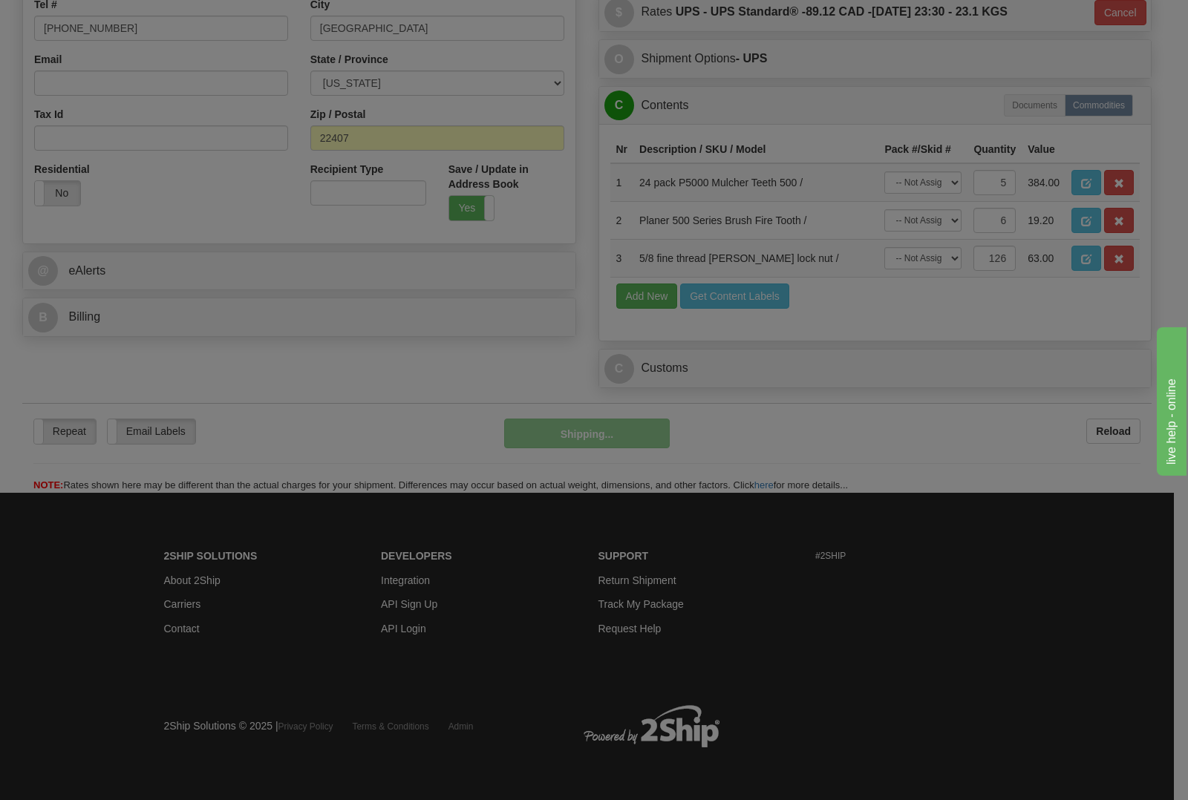
scroll to position [466, 0]
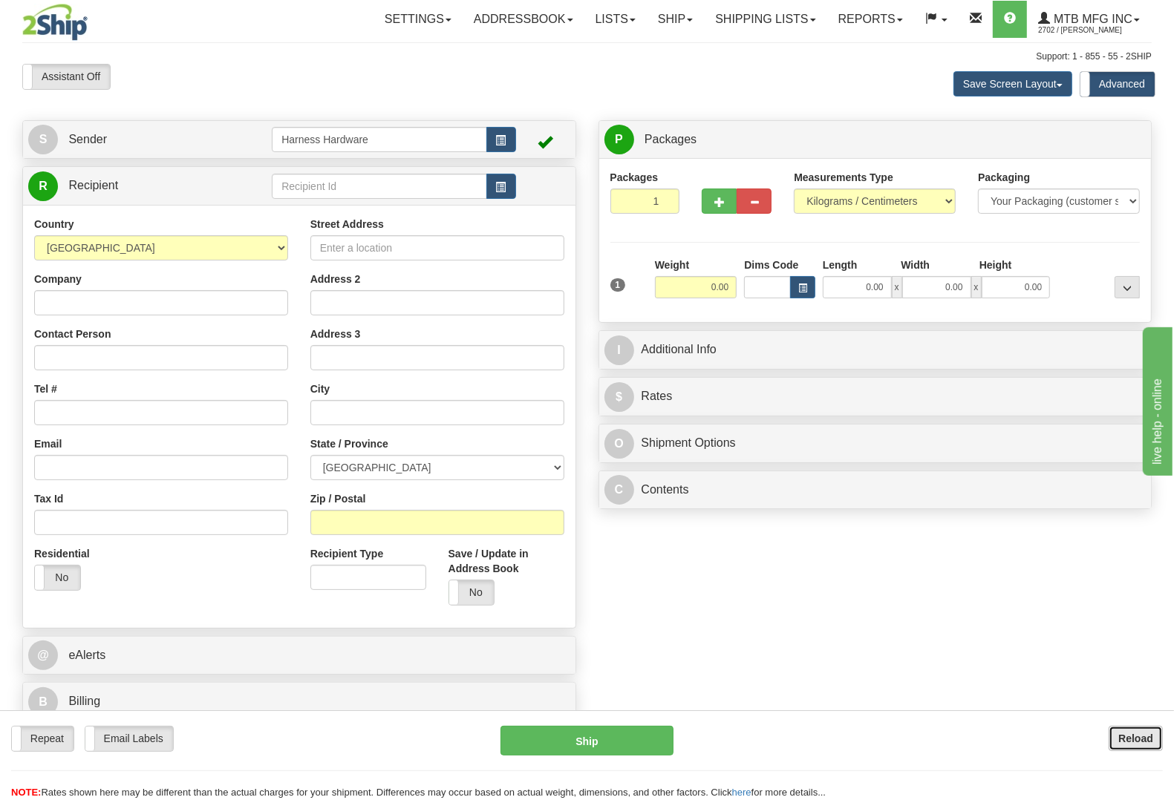
click at [1113, 744] on button "Reload" at bounding box center [1135, 738] width 54 height 25
click at [1153, 735] on button "Reload" at bounding box center [1135, 738] width 54 height 25
click at [380, 188] on input "text" at bounding box center [379, 186] width 215 height 25
click at [380, 189] on input "text" at bounding box center [379, 186] width 215 height 25
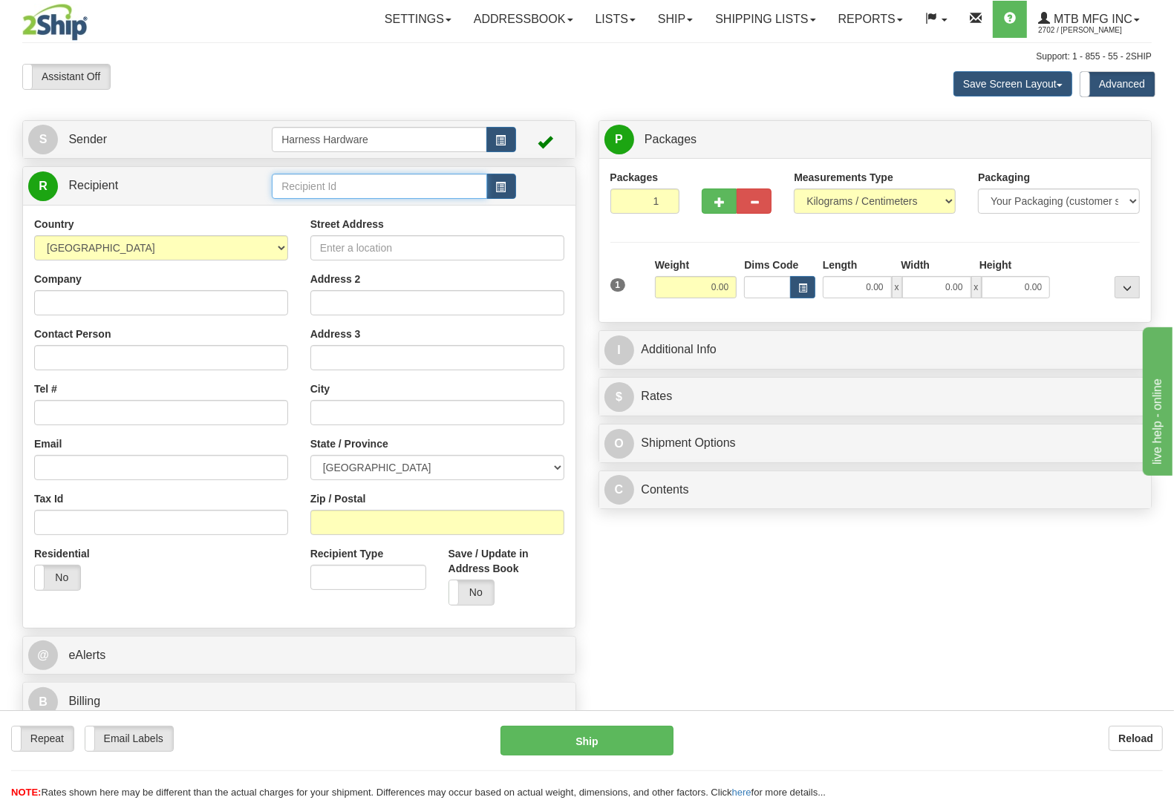
click at [380, 189] on input "text" at bounding box center [379, 186] width 215 height 25
click at [379, 204] on div "BUTF" at bounding box center [376, 210] width 200 height 16
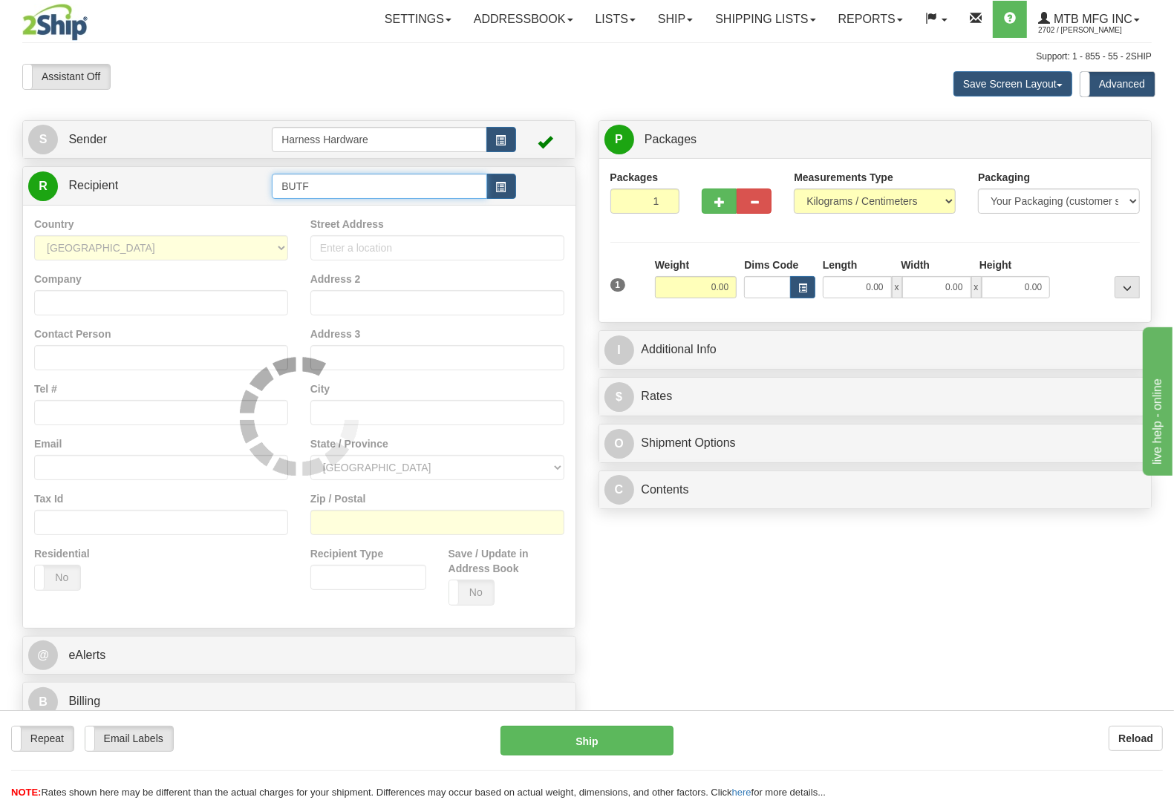
type input "BUTF"
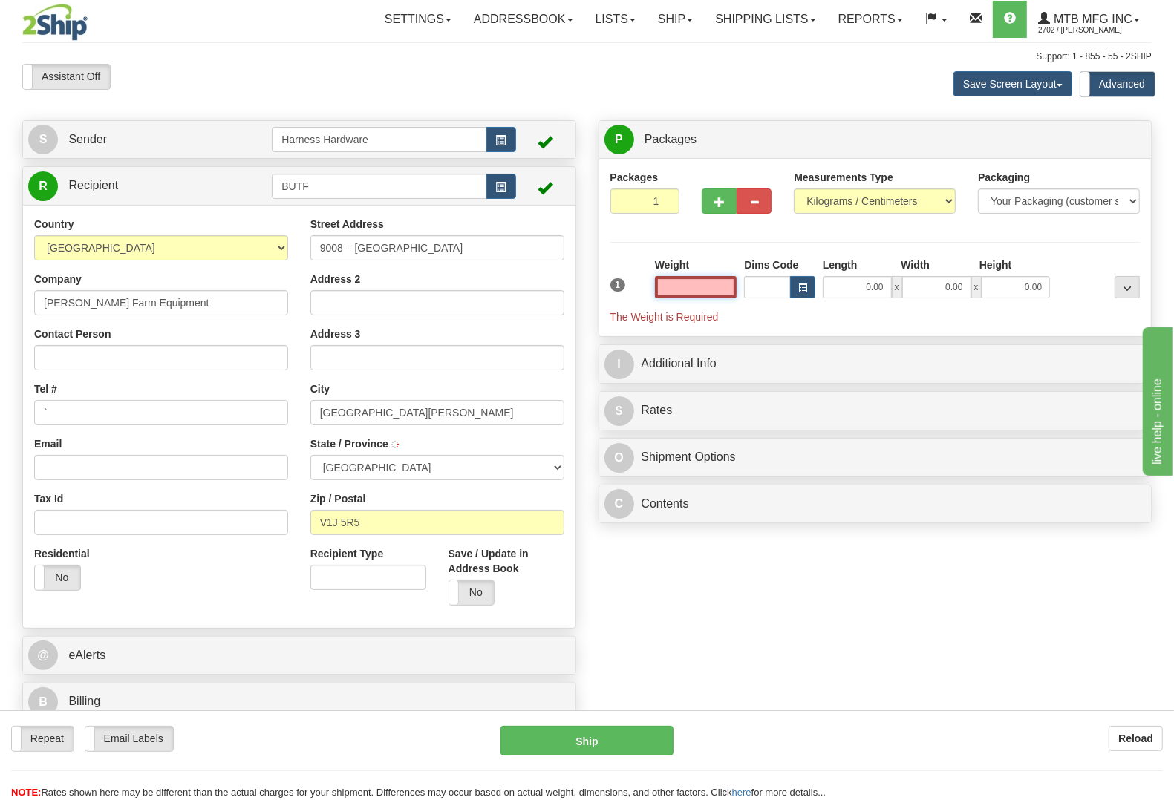
type input "FORT ST. JOHN"
click at [698, 293] on input "text" at bounding box center [696, 287] width 82 height 22
type input "0.00"
click at [719, 203] on span "button" at bounding box center [719, 202] width 10 height 10
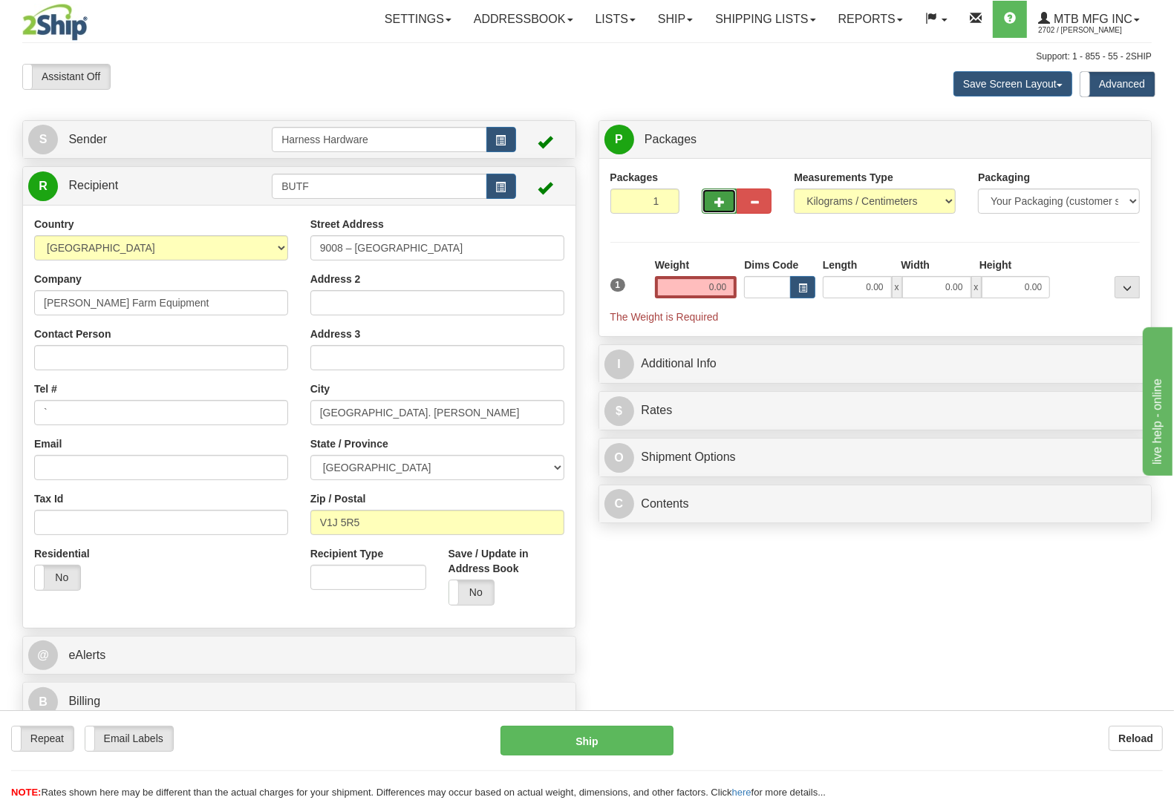
radio input "true"
type input "2"
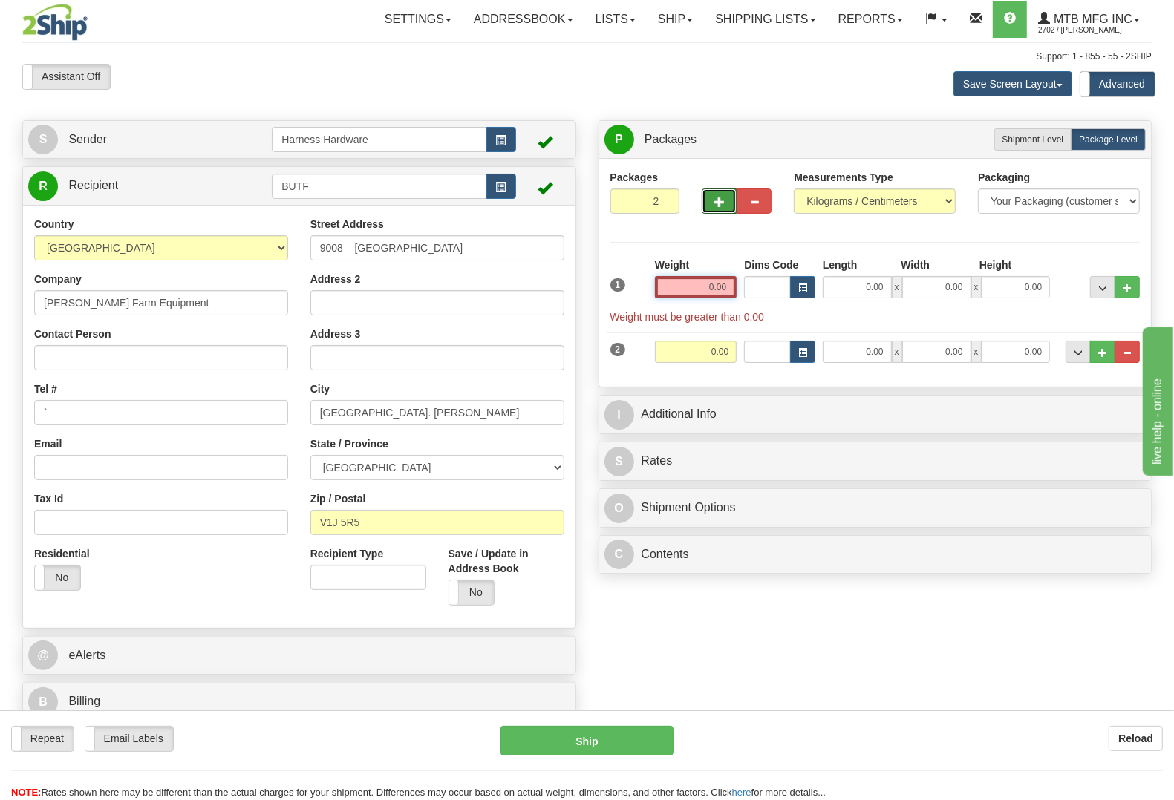
click at [711, 281] on input "0.00" at bounding box center [696, 287] width 82 height 22
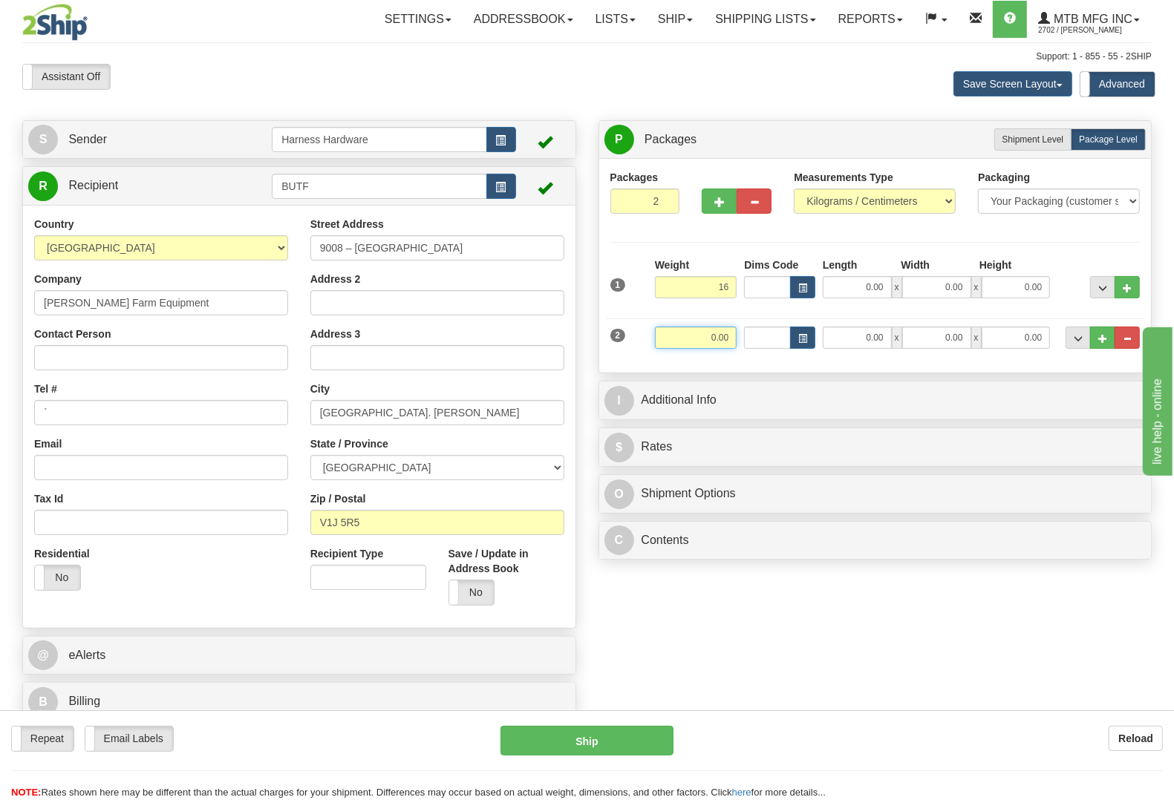
type input "16.00"
click at [704, 338] on input "0.00" at bounding box center [696, 338] width 82 height 22
type input "21.00"
click at [1065, 235] on div "Packages 2 2 Measurements Type" at bounding box center [875, 266] width 530 height 192
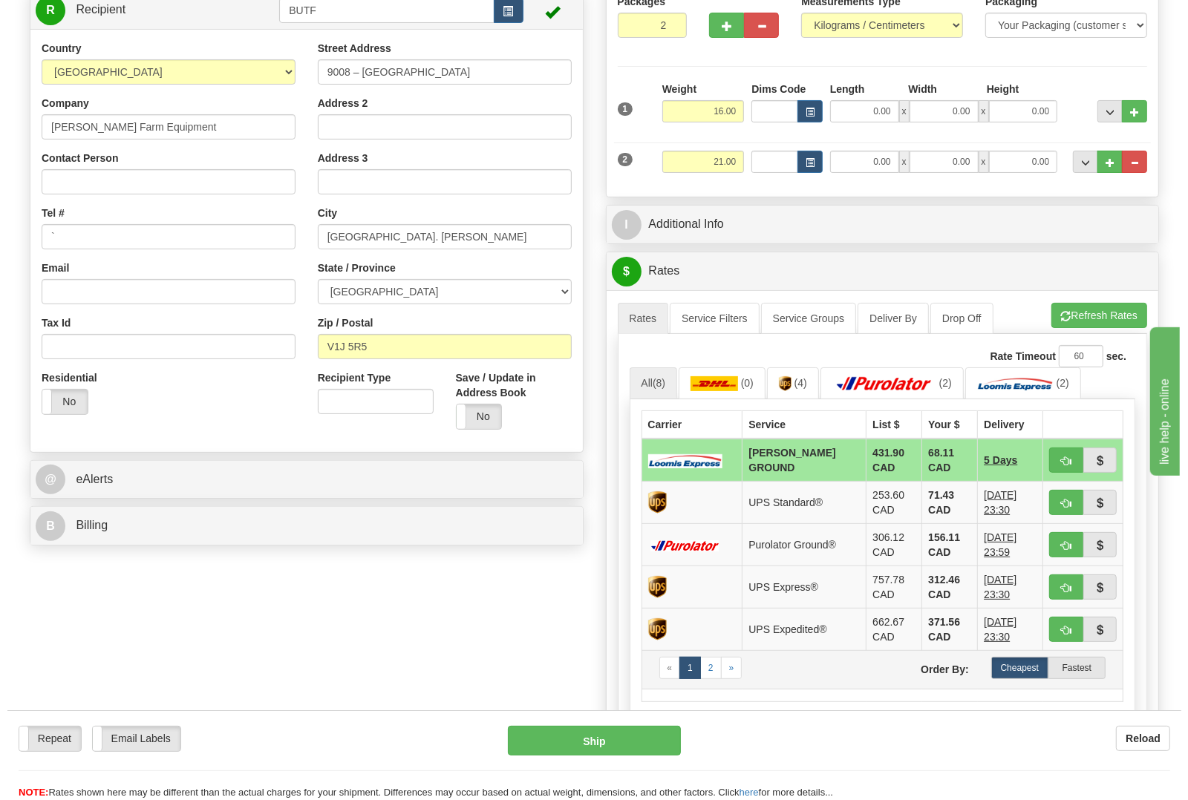
scroll to position [186, 0]
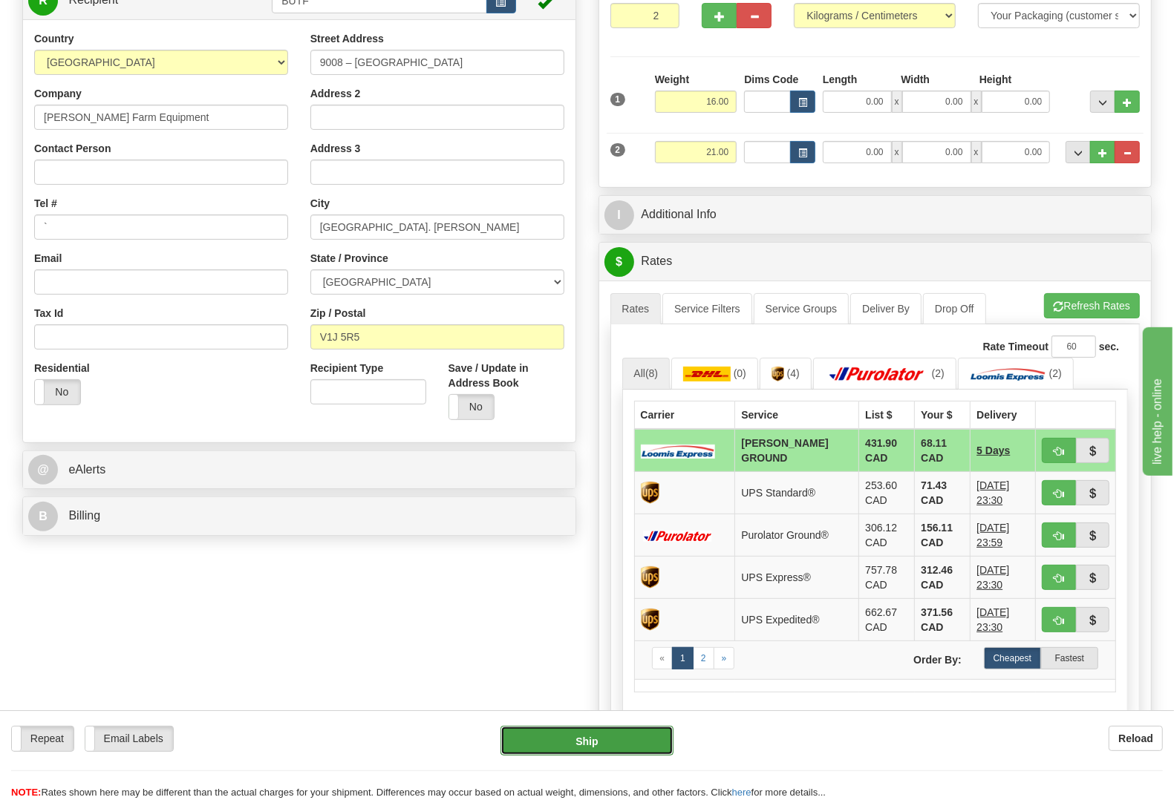
click at [580, 735] on button "Ship" at bounding box center [586, 741] width 173 height 30
type input "DD"
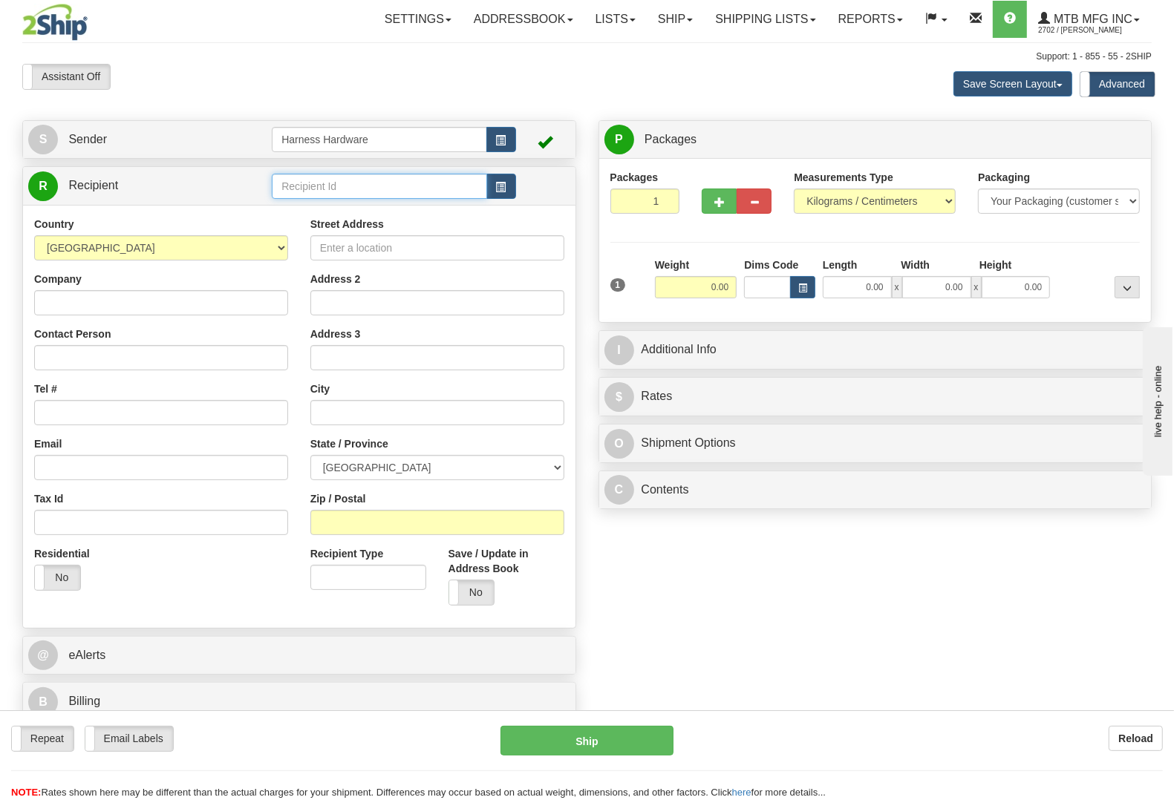
click at [292, 189] on input "text" at bounding box center [379, 186] width 215 height 25
click at [289, 216] on div "REDE" at bounding box center [376, 210] width 200 height 16
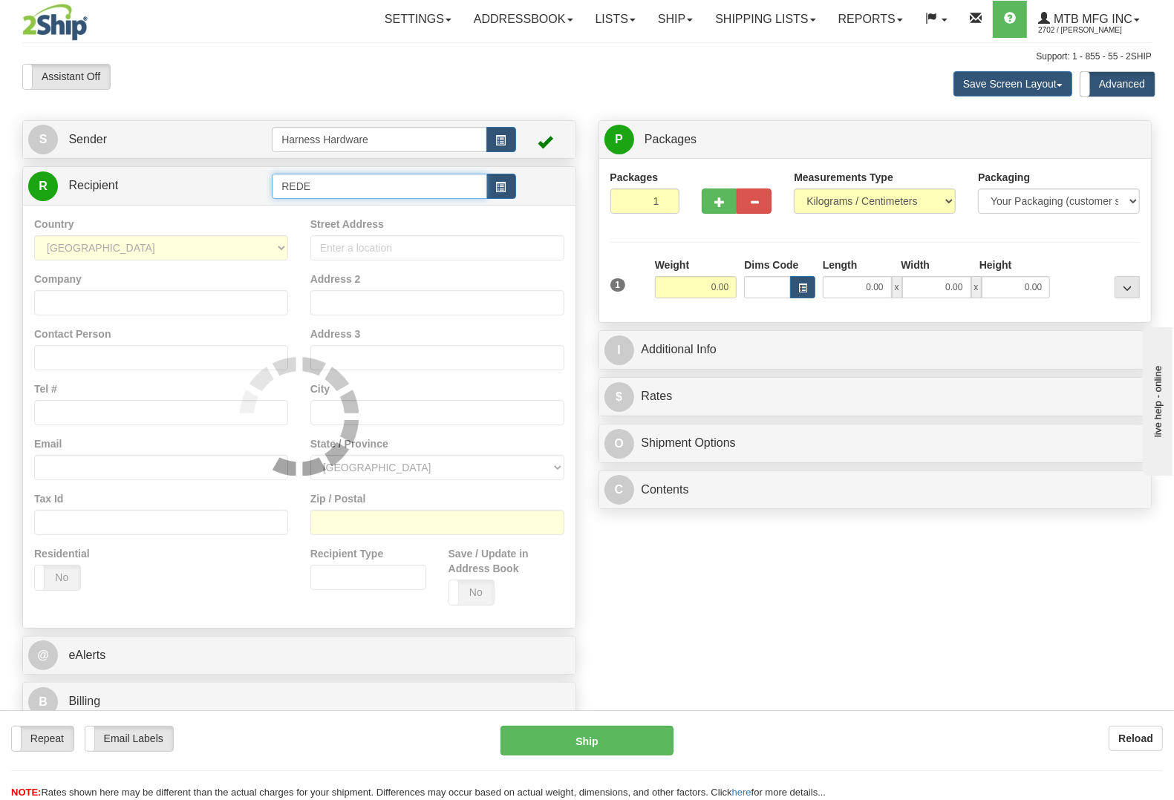
type input "REDE"
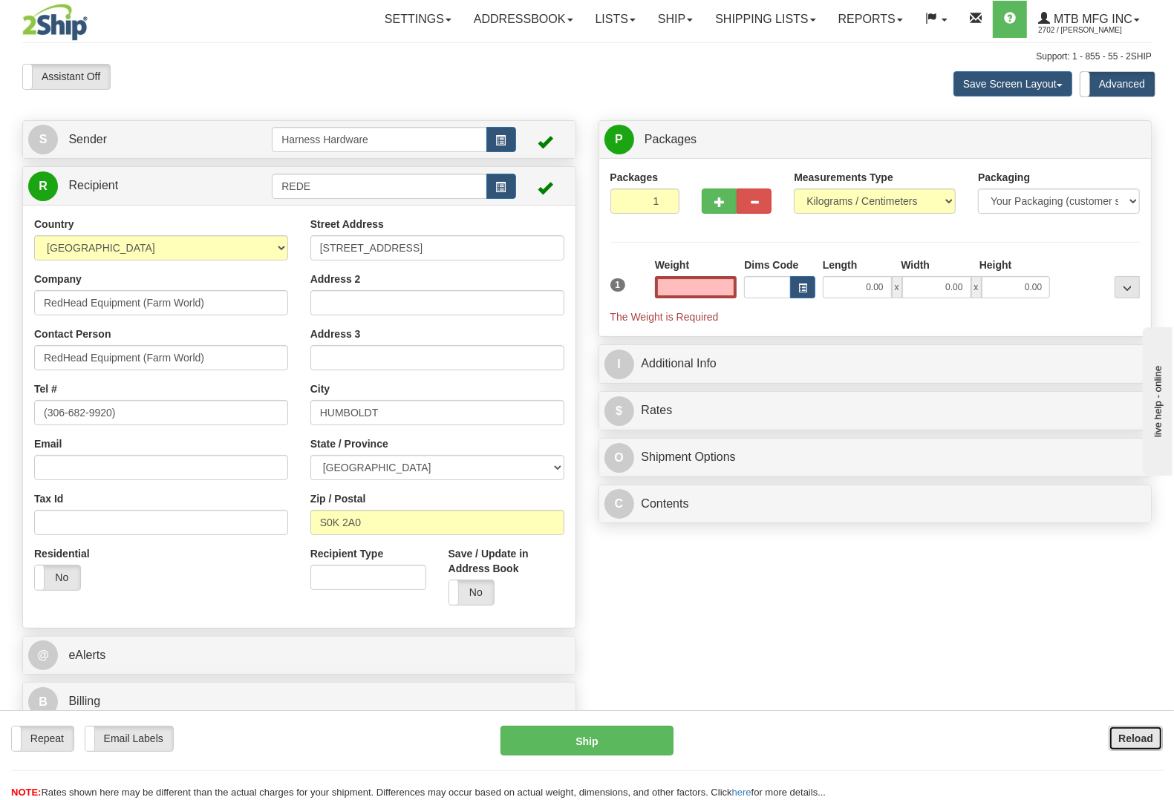
type input "0.00"
click at [1121, 736] on b "Reload" at bounding box center [1135, 739] width 35 height 12
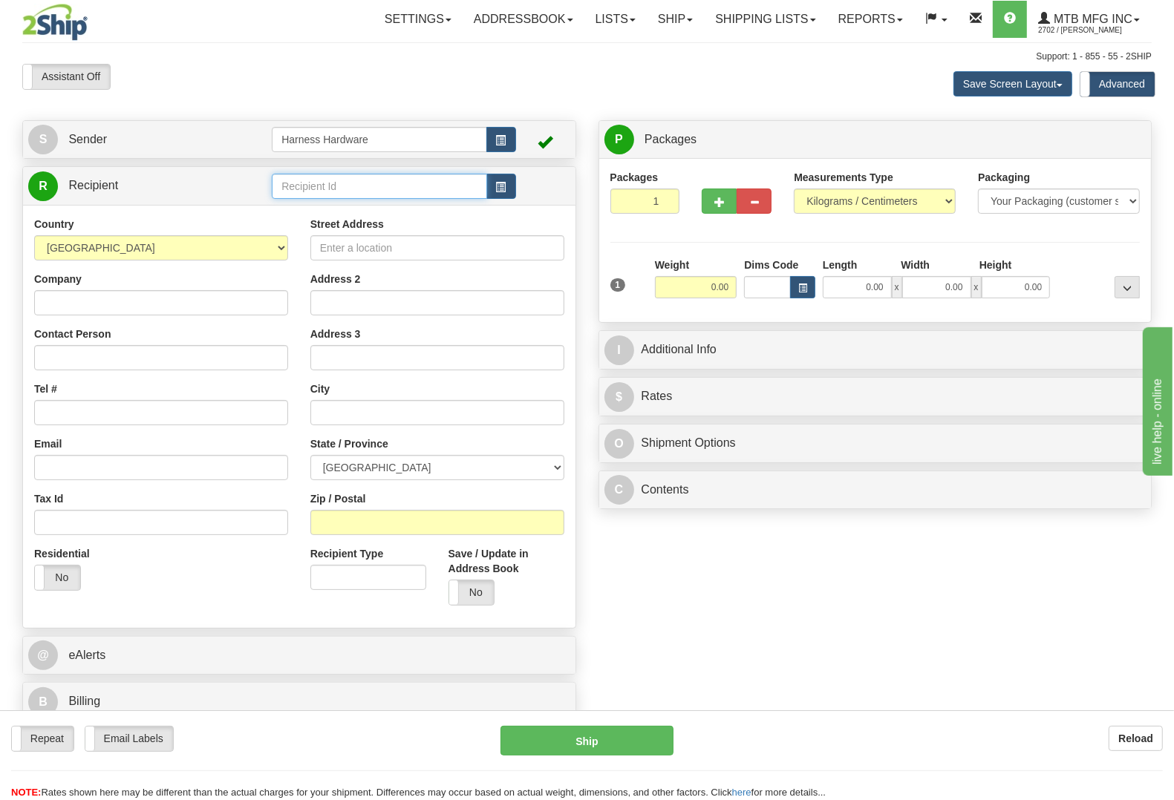
click at [313, 186] on input "text" at bounding box center [379, 186] width 215 height 25
click at [392, 194] on input "text" at bounding box center [379, 186] width 215 height 25
type input "REDE-Lloydminster"
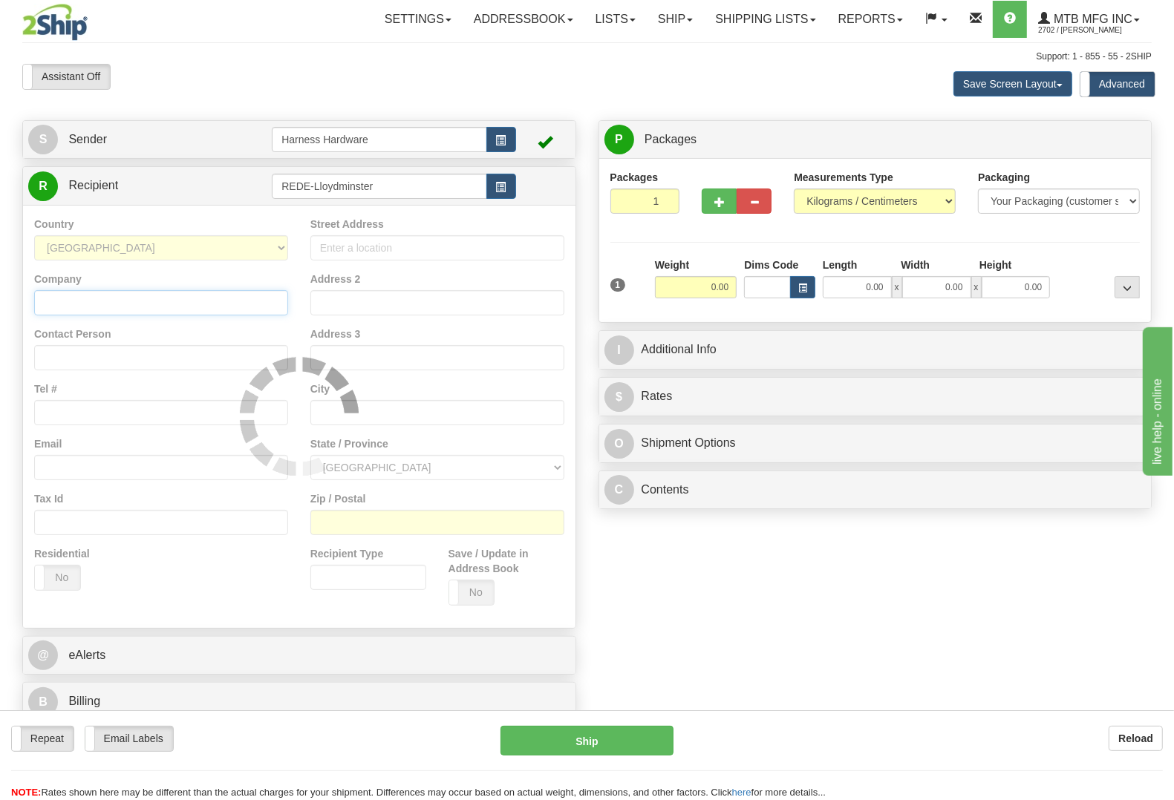
click at [163, 310] on div "Country [GEOGRAPHIC_DATA] [GEOGRAPHIC_DATA] [GEOGRAPHIC_DATA] [GEOGRAPHIC_DATA]…" at bounding box center [299, 416] width 552 height 422
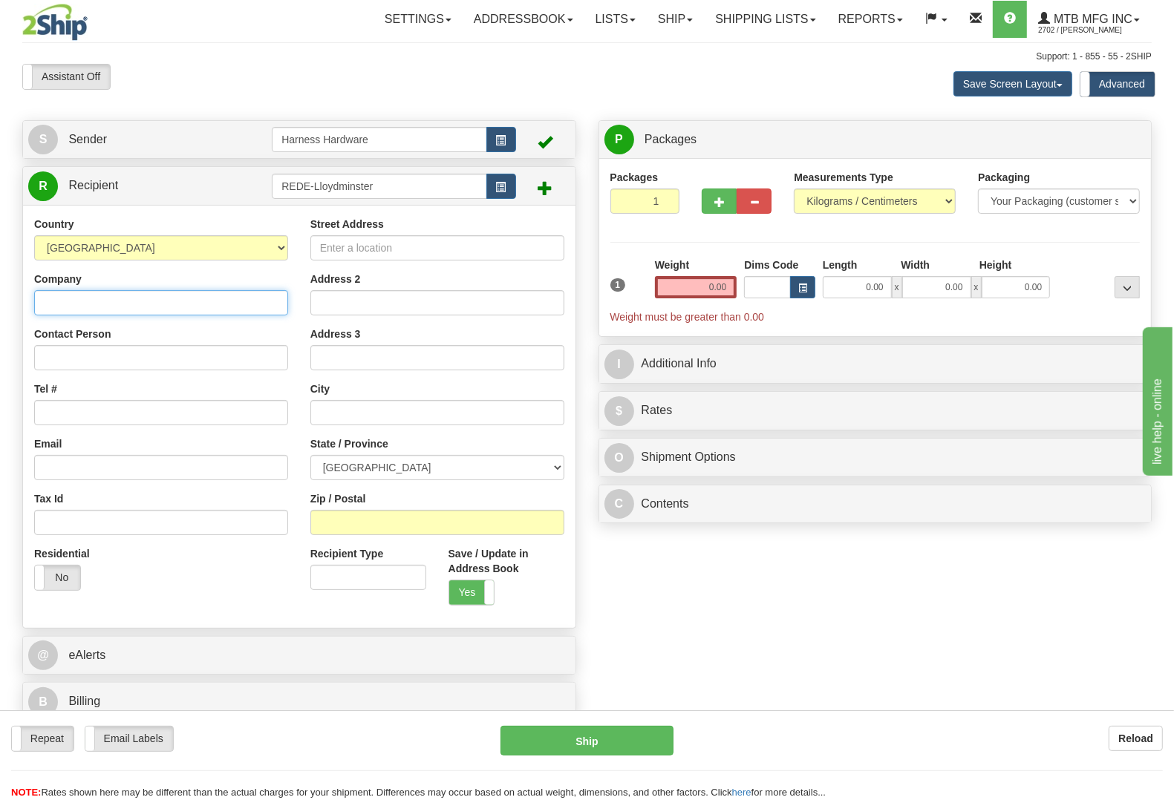
click at [94, 306] on input "Company" at bounding box center [161, 302] width 254 height 25
paste input "Redhead Equipment"
type input "Redhead Equipment"
click at [59, 360] on input "Contact Person" at bounding box center [161, 357] width 254 height 25
paste input "[PERSON_NAME]"
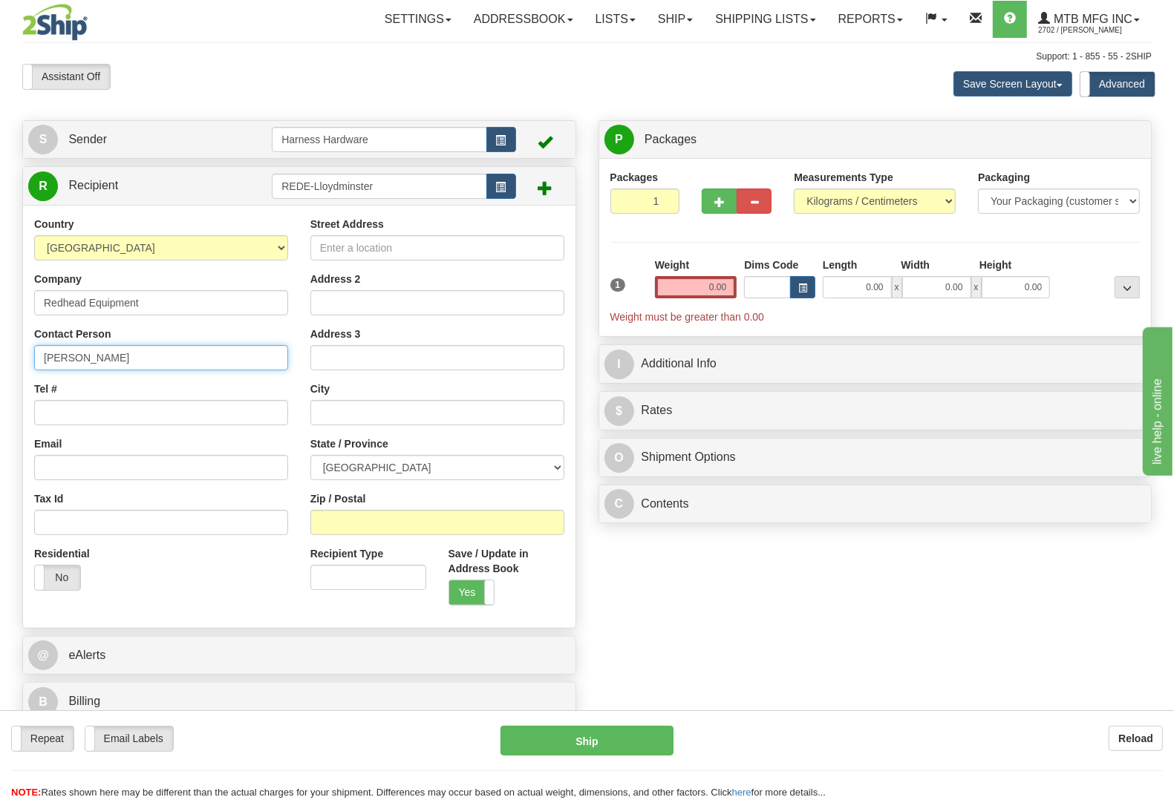
type input "[PERSON_NAME]"
drag, startPoint x: 739, startPoint y: 574, endPoint x: 714, endPoint y: 572, distance: 24.6
click at [740, 574] on div "S Sender Harness Hardware" at bounding box center [586, 424] width 1151 height 609
paste input "S9V 1R6"
type input "S9V 1R6"
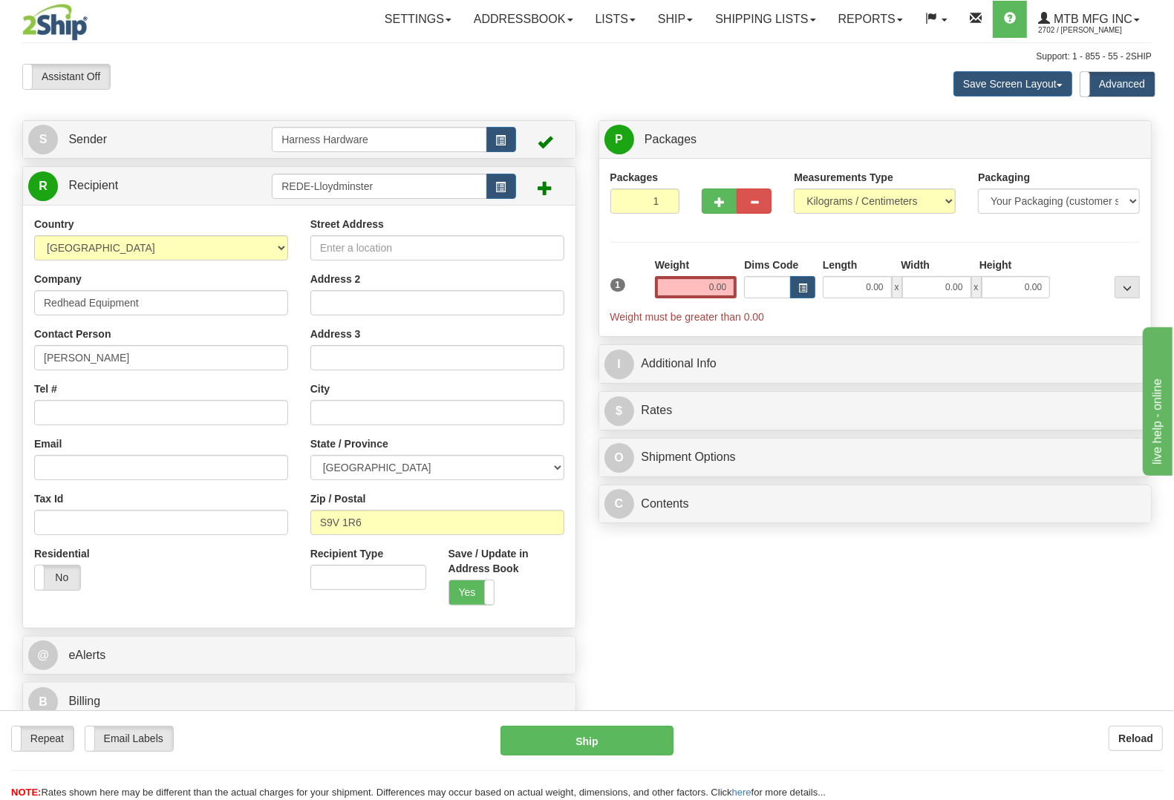
click at [644, 595] on div "S Sender Harness Hardware" at bounding box center [586, 424] width 1151 height 609
type input "LLOYDMINSTER"
select select "SK"
click at [120, 414] on input "Tel #" at bounding box center [161, 412] width 254 height 25
type input "0000000000"
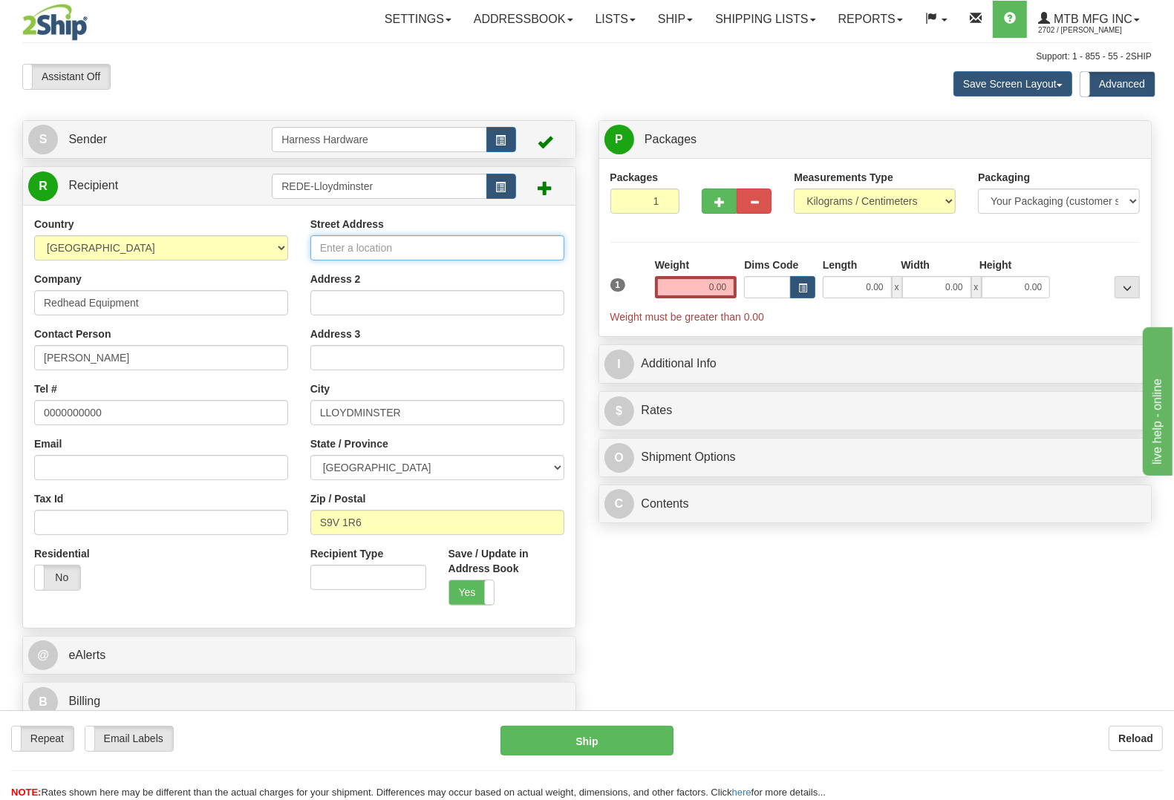
paste input "4404 37th Avenue"
type input "4404 37th Avenue"
click at [684, 553] on div "S Sender Harness Hardware" at bounding box center [586, 424] width 1151 height 609
click at [699, 290] on input "0.00" at bounding box center [696, 287] width 82 height 22
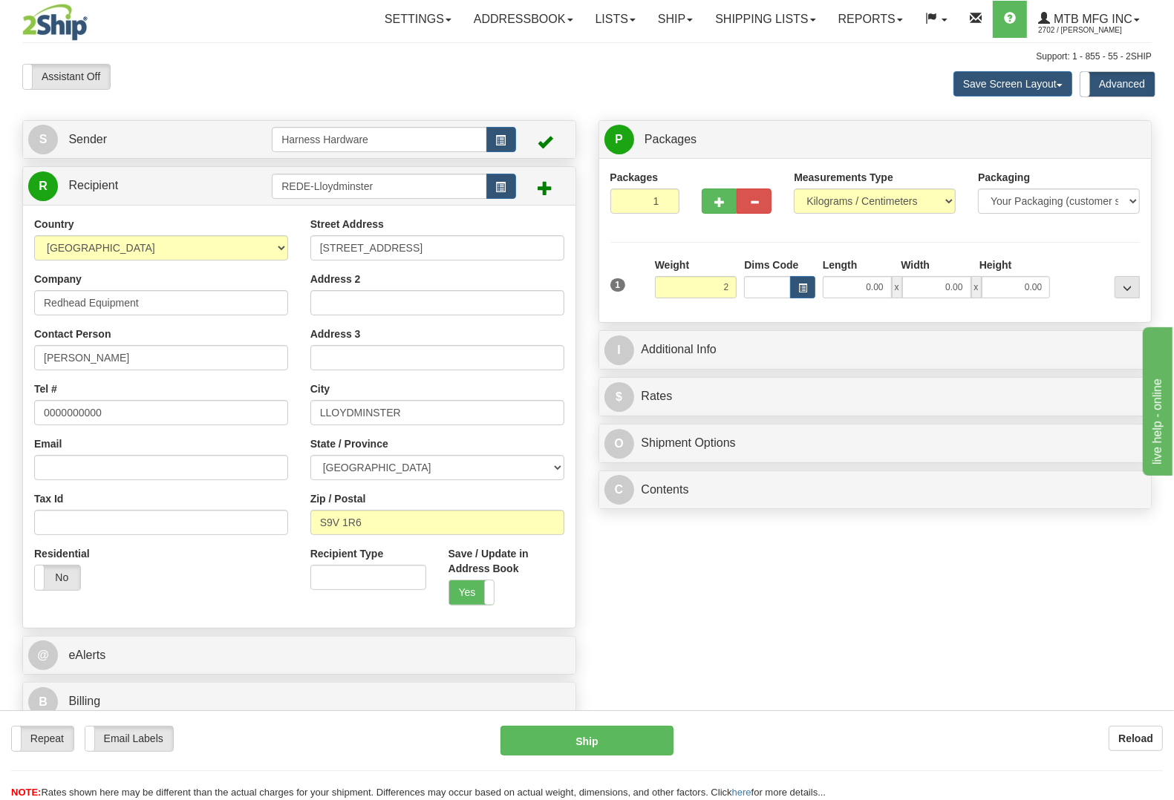
type input "2.00"
click at [1074, 271] on div at bounding box center [1098, 278] width 90 height 41
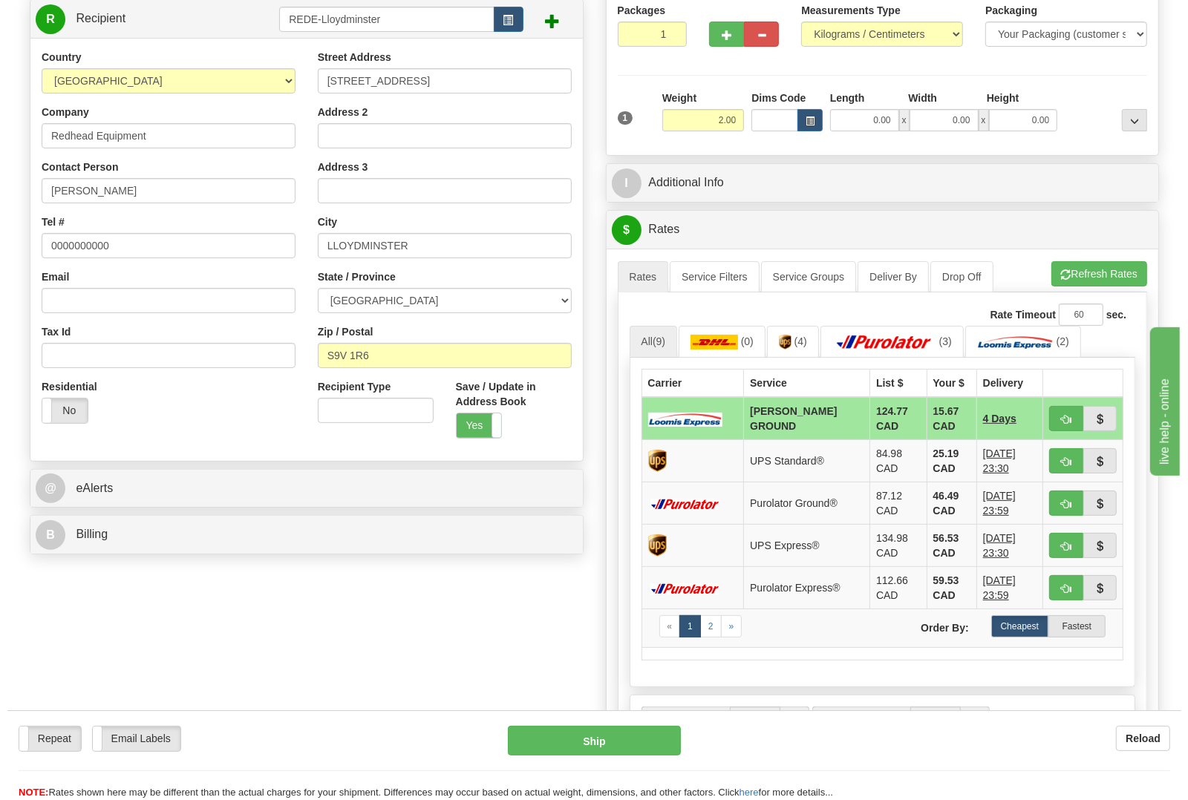
scroll to position [186, 0]
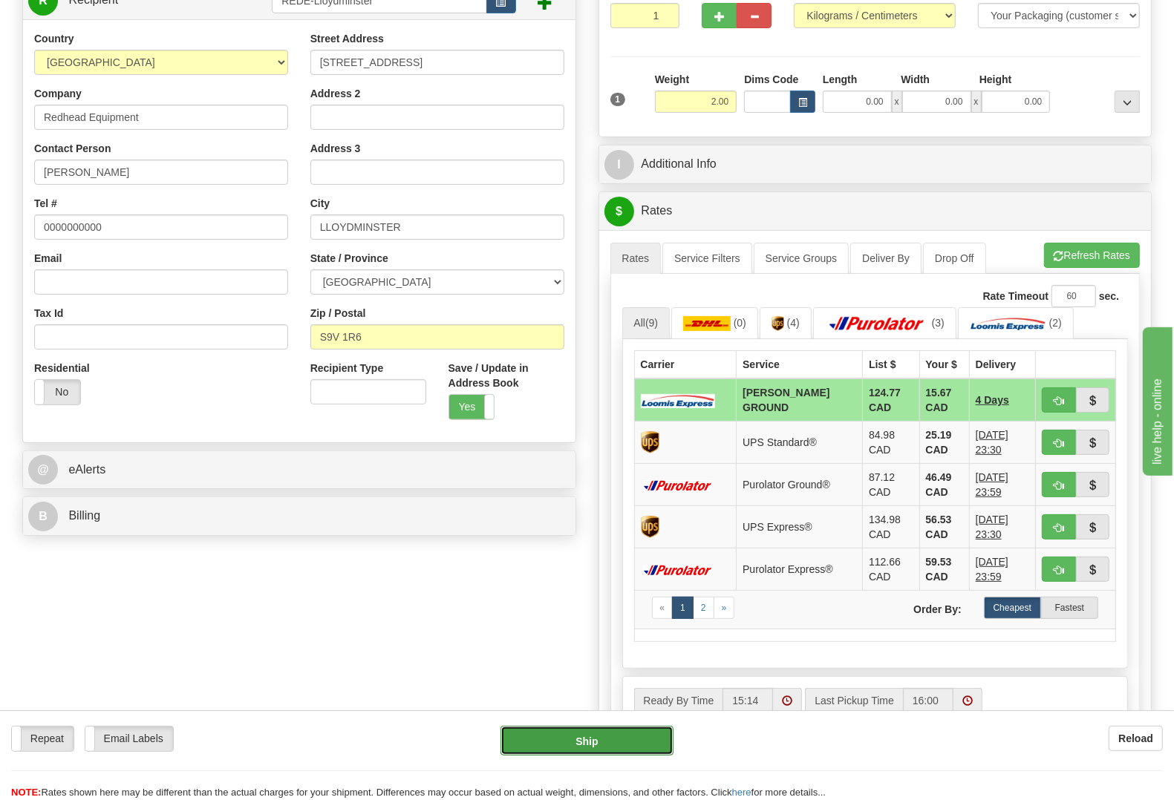
click at [609, 736] on button "Ship" at bounding box center [586, 741] width 173 height 30
type input "DD"
